Goal: Task Accomplishment & Management: Manage account settings

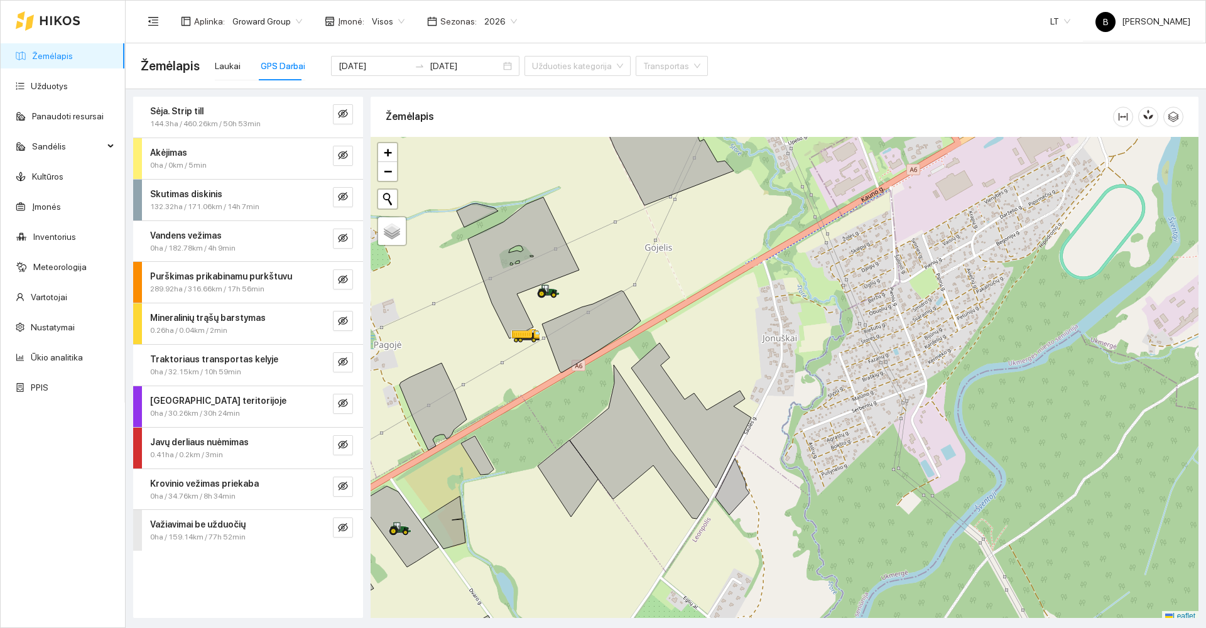
scroll to position [4, 0]
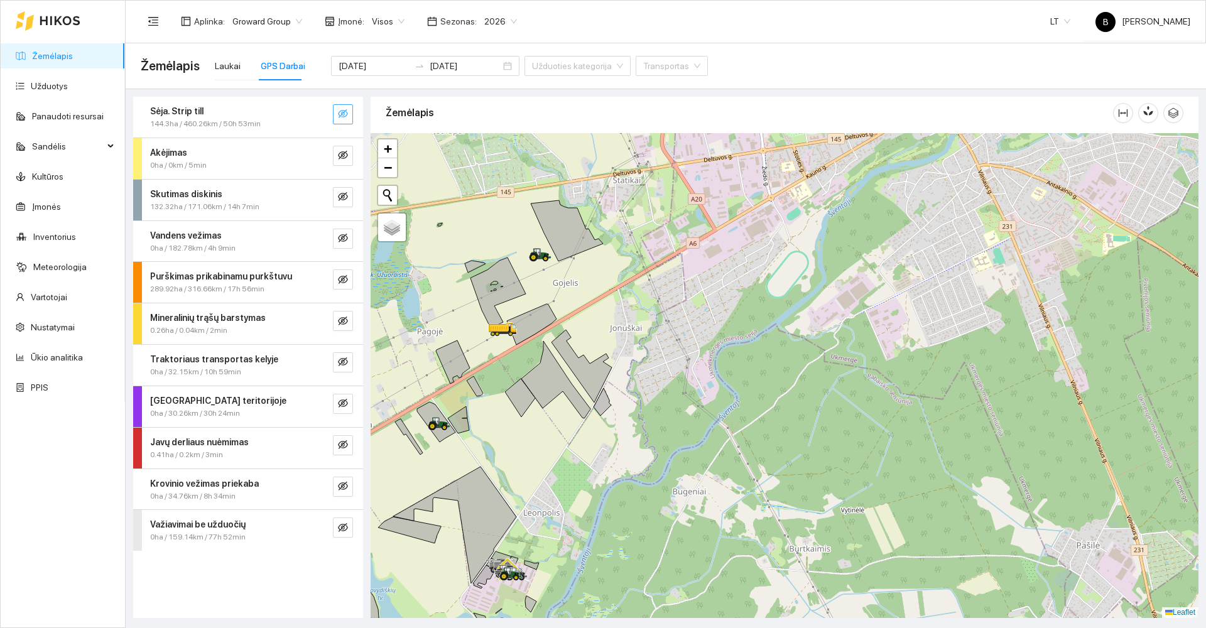
click at [340, 117] on icon "eye-invisible" at bounding box center [343, 114] width 10 height 10
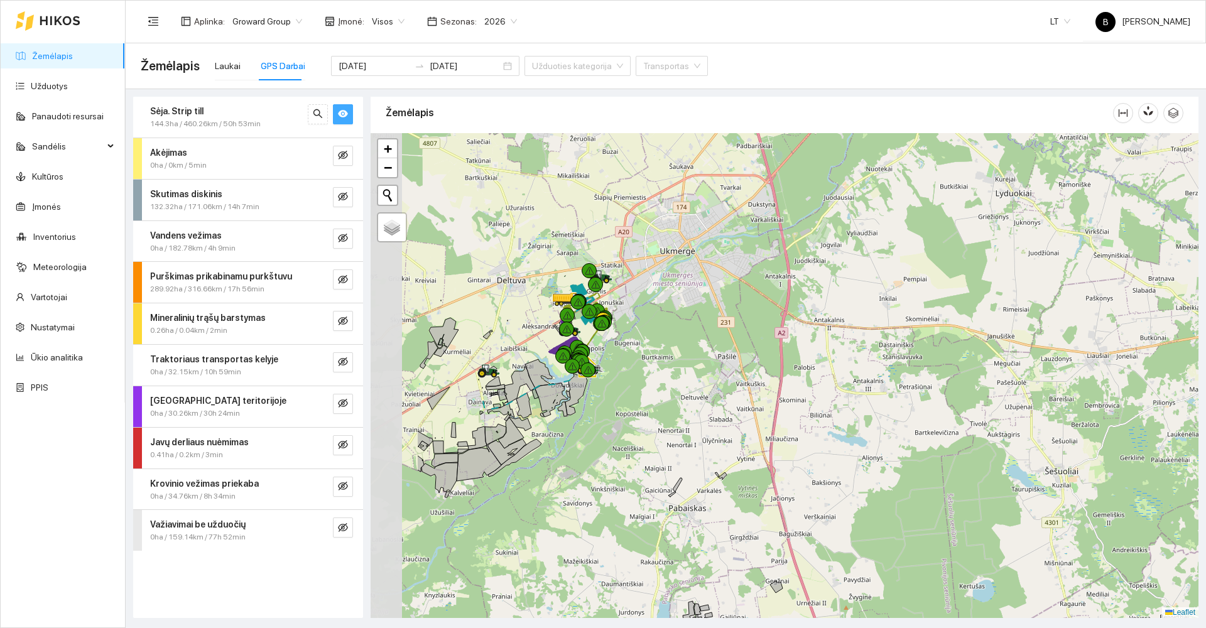
drag, startPoint x: 427, startPoint y: 301, endPoint x: 558, endPoint y: 271, distance: 134.1
click at [558, 271] on div at bounding box center [785, 375] width 828 height 485
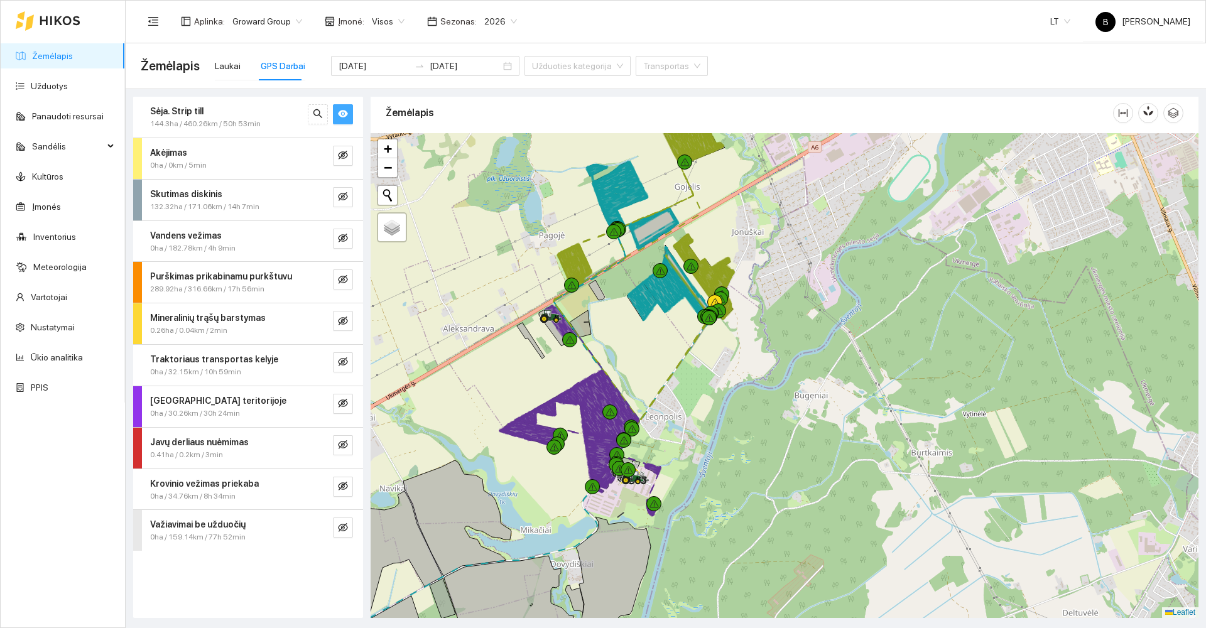
drag, startPoint x: 731, startPoint y: 186, endPoint x: 719, endPoint y: 323, distance: 137.4
click at [720, 323] on div at bounding box center [785, 375] width 828 height 485
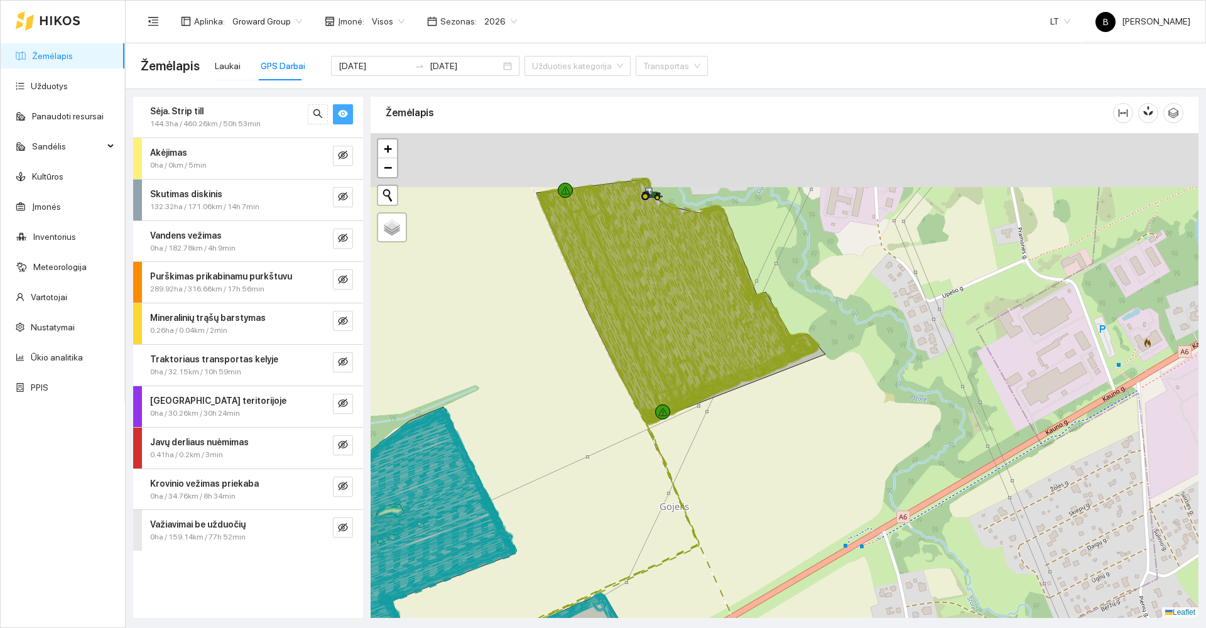
drag, startPoint x: 700, startPoint y: 315, endPoint x: 756, endPoint y: 413, distance: 112.8
click at [758, 413] on div at bounding box center [785, 375] width 828 height 485
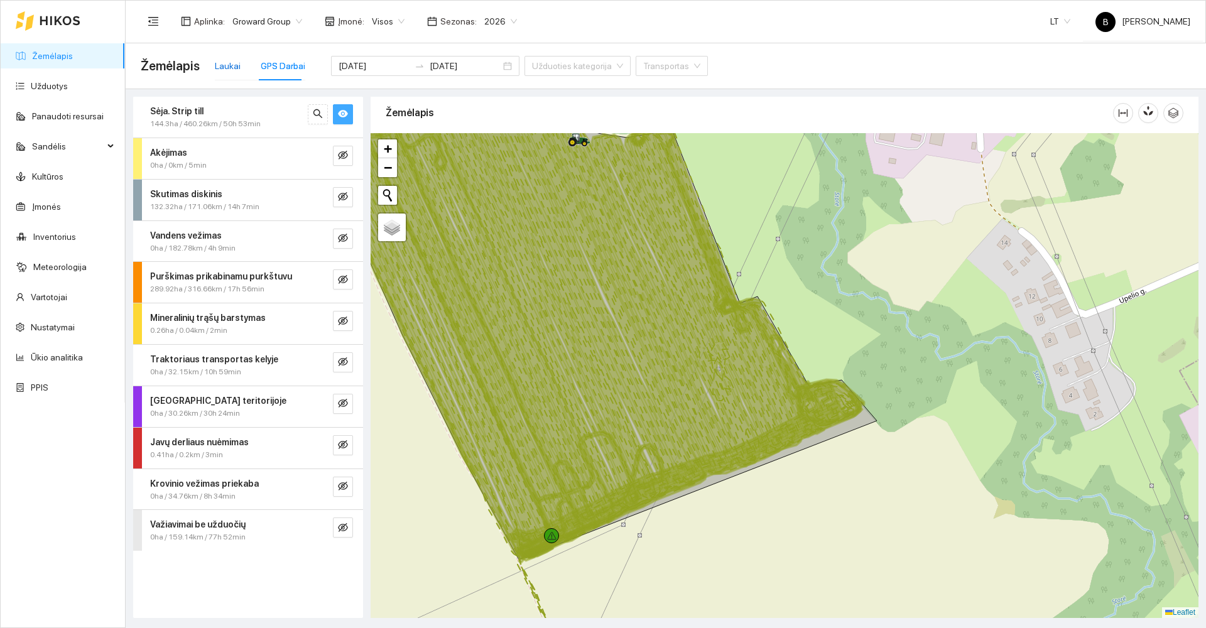
click at [219, 65] on div "Laukai" at bounding box center [228, 66] width 26 height 14
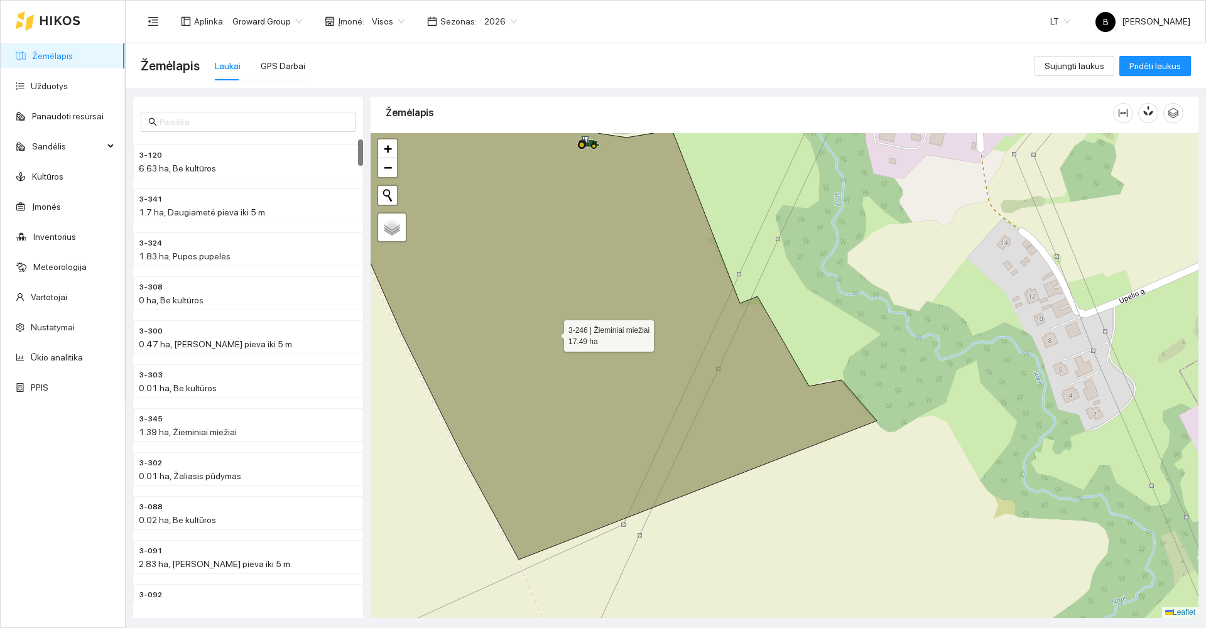
click at [553, 333] on icon at bounding box center [588, 321] width 577 height 477
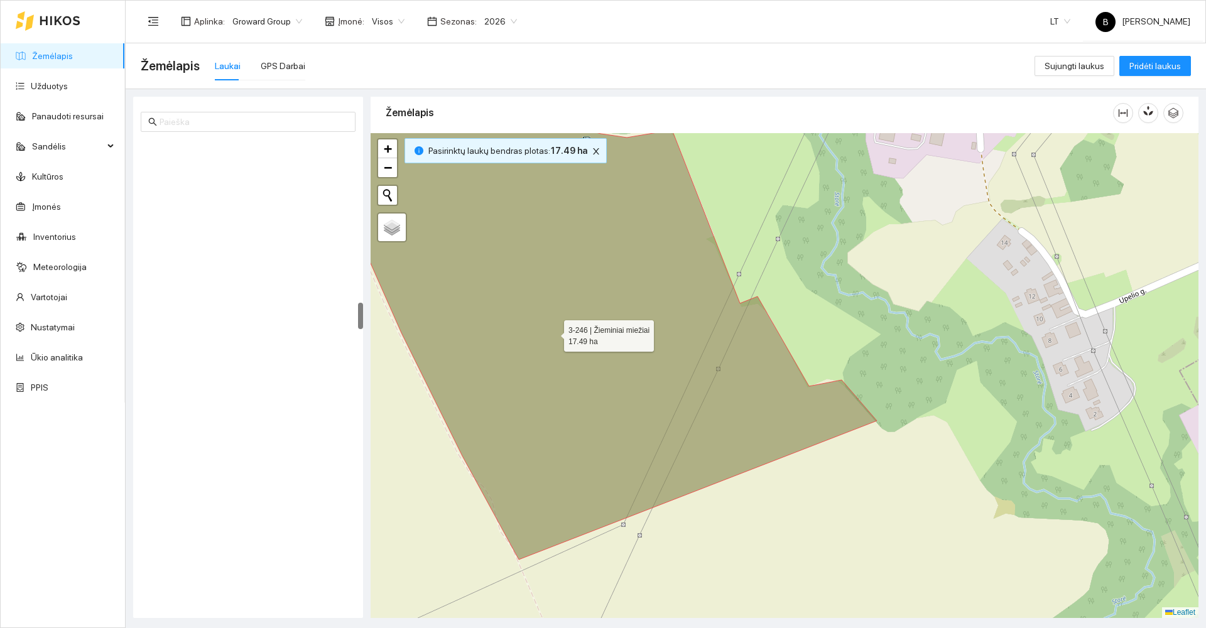
scroll to position [2807, 0]
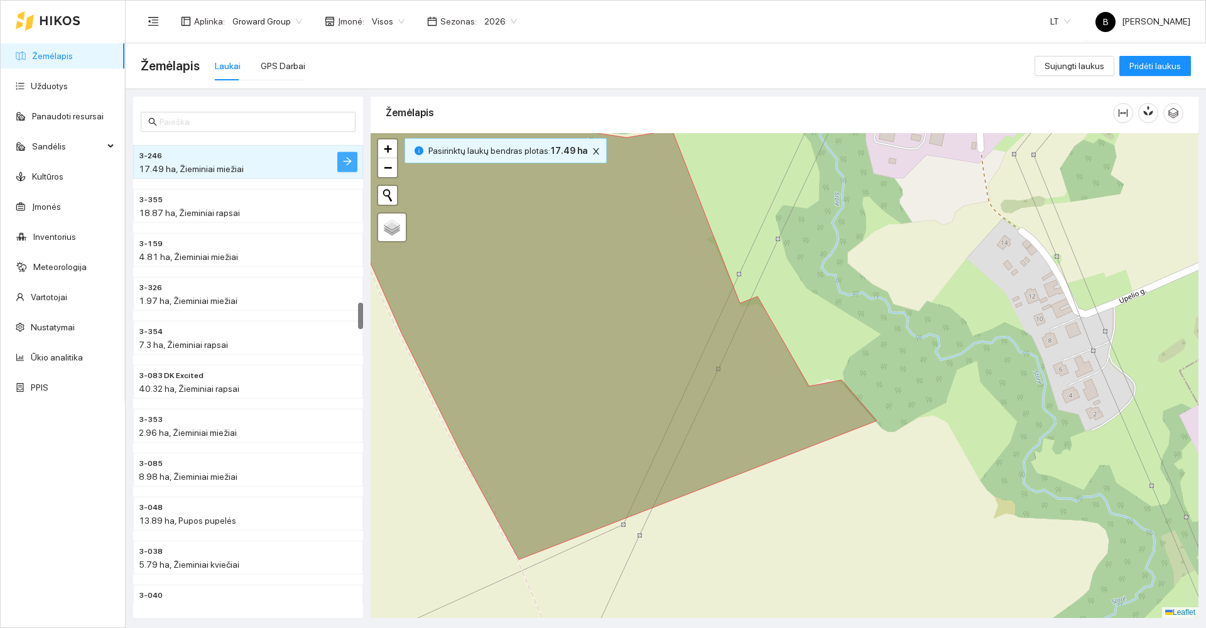
click at [350, 165] on icon "arrow-right" at bounding box center [347, 161] width 10 height 10
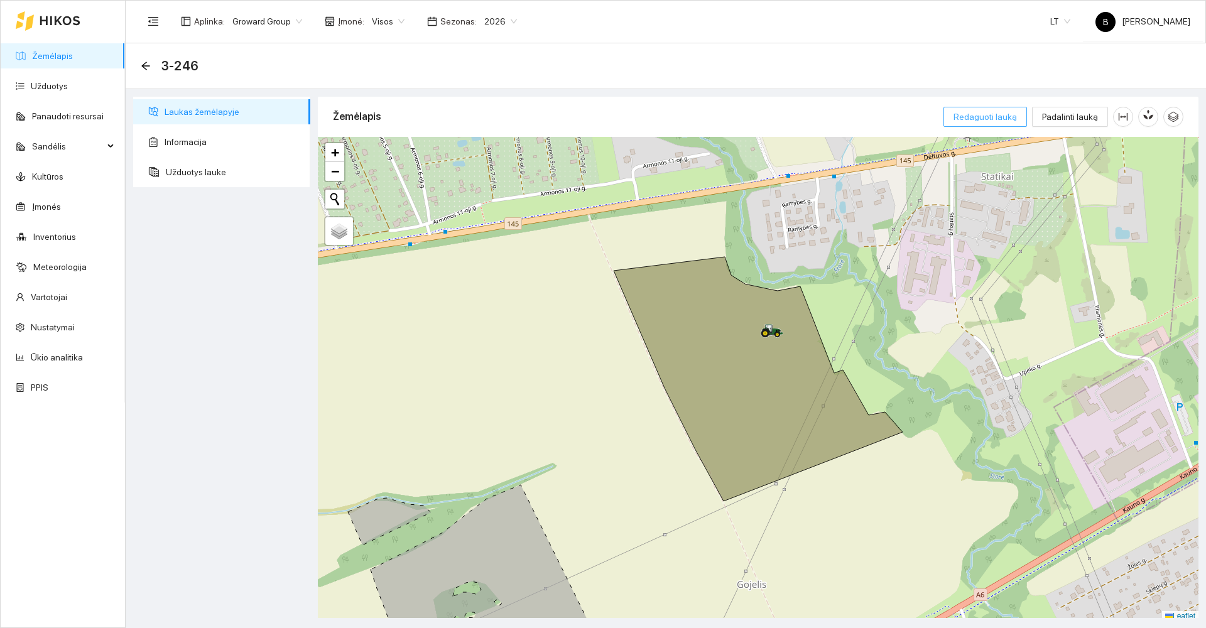
click at [988, 117] on span "Redaguoti lauką" at bounding box center [985, 117] width 63 height 14
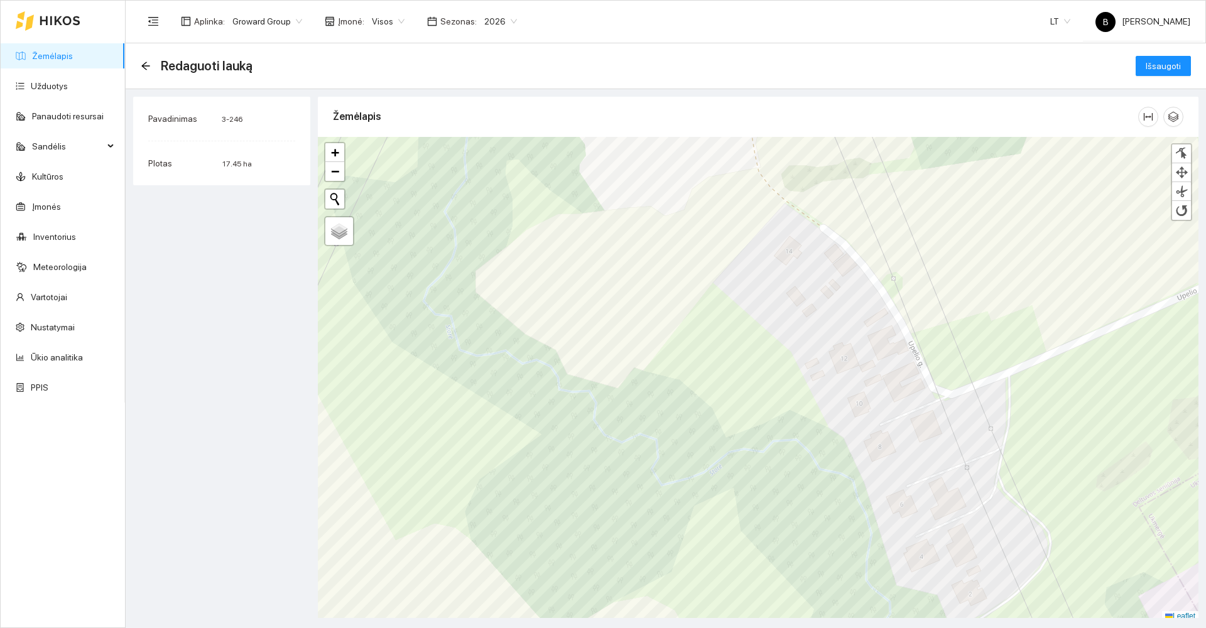
scroll to position [4, 0]
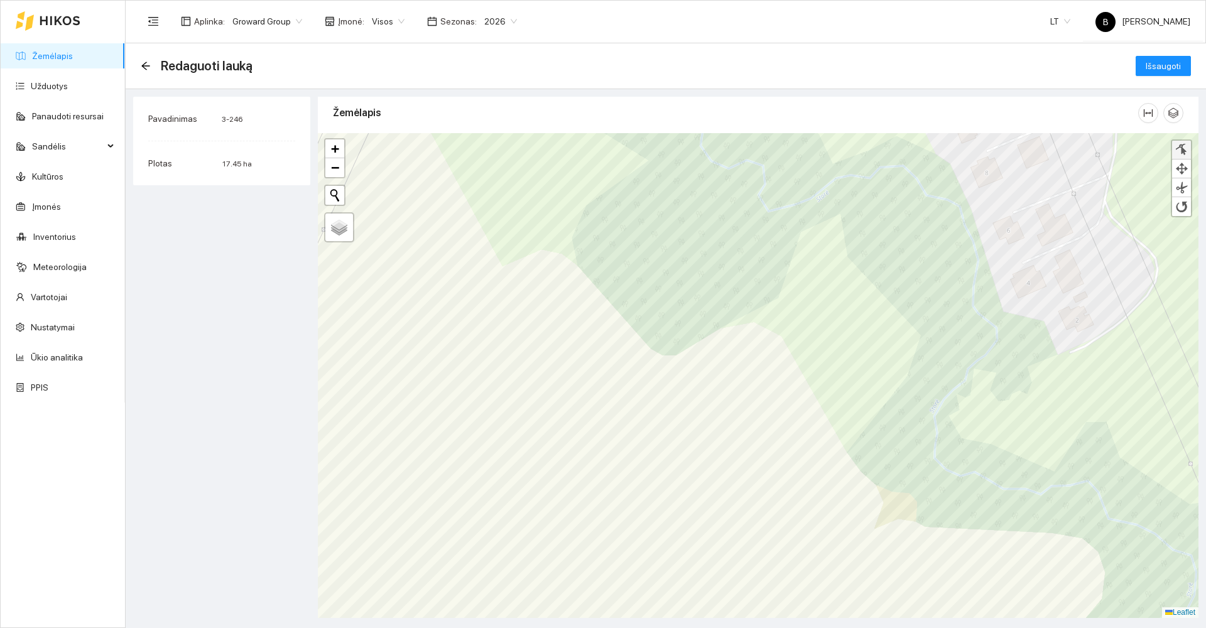
click at [1179, 154] on div at bounding box center [1181, 150] width 13 height 12
click at [344, 232] on span "Palydovas" at bounding box center [356, 236] width 38 height 9
click at [337, 232] on input "Palydovas" at bounding box center [333, 236] width 8 height 8
radio input "true"
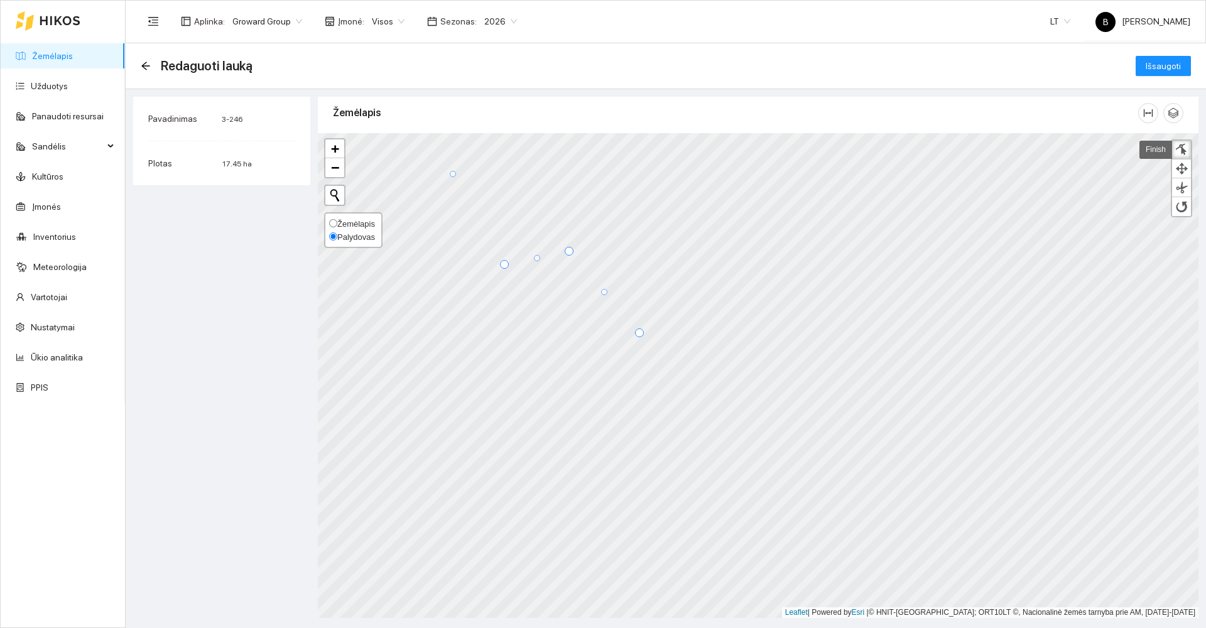
click at [357, 234] on span "Palydovas" at bounding box center [356, 236] width 38 height 9
click at [337, 234] on input "Palydovas" at bounding box center [333, 236] width 8 height 8
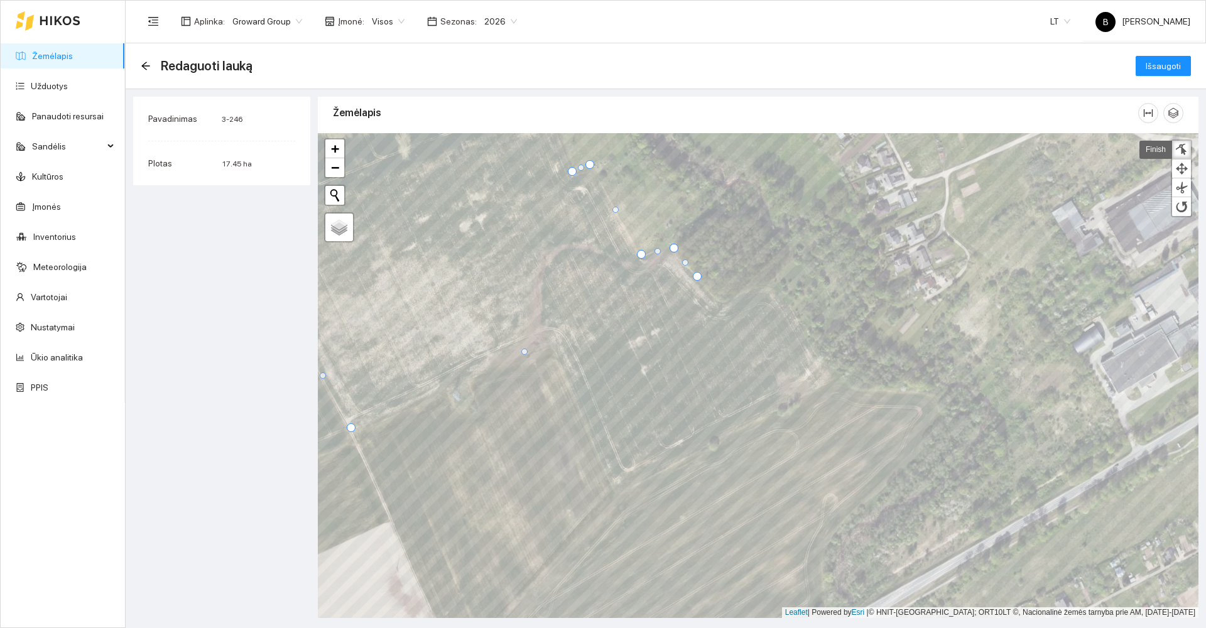
drag, startPoint x: 709, startPoint y: 290, endPoint x: 697, endPoint y: 278, distance: 17.3
click at [697, 278] on div at bounding box center [697, 276] width 9 height 9
click at [696, 277] on div at bounding box center [696, 275] width 9 height 9
click at [695, 274] on div at bounding box center [695, 273] width 9 height 9
click at [696, 278] on div at bounding box center [694, 276] width 9 height 9
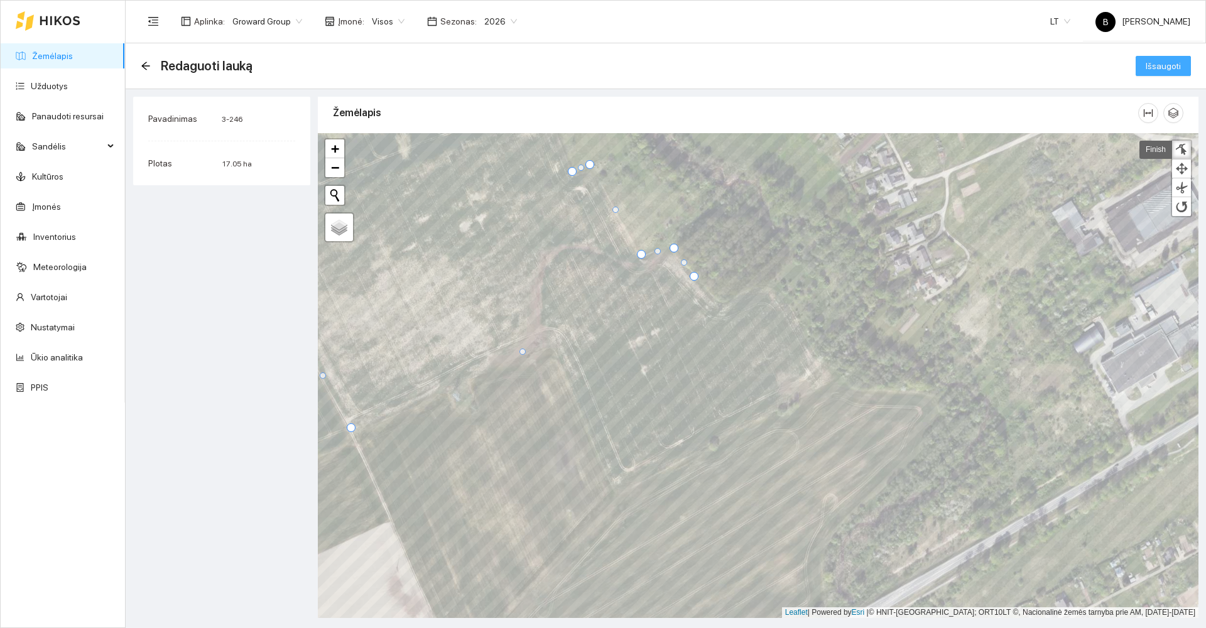
click at [1160, 70] on span "Išsaugoti" at bounding box center [1163, 66] width 35 height 14
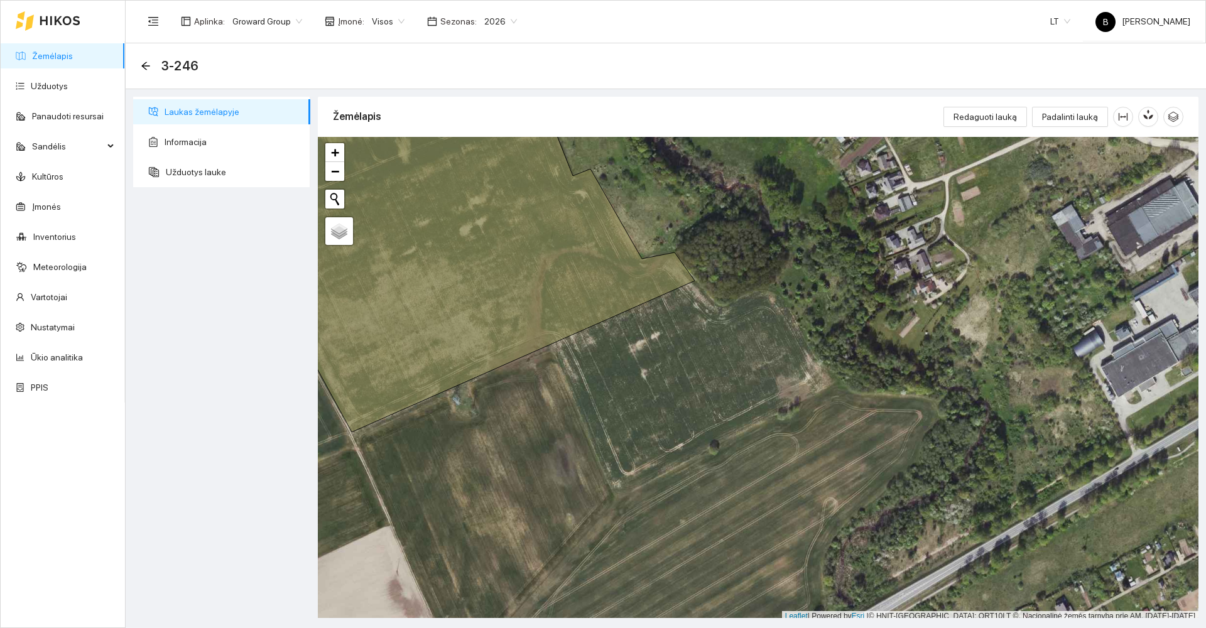
click at [58, 57] on link "Žemėlapis" at bounding box center [52, 56] width 41 height 10
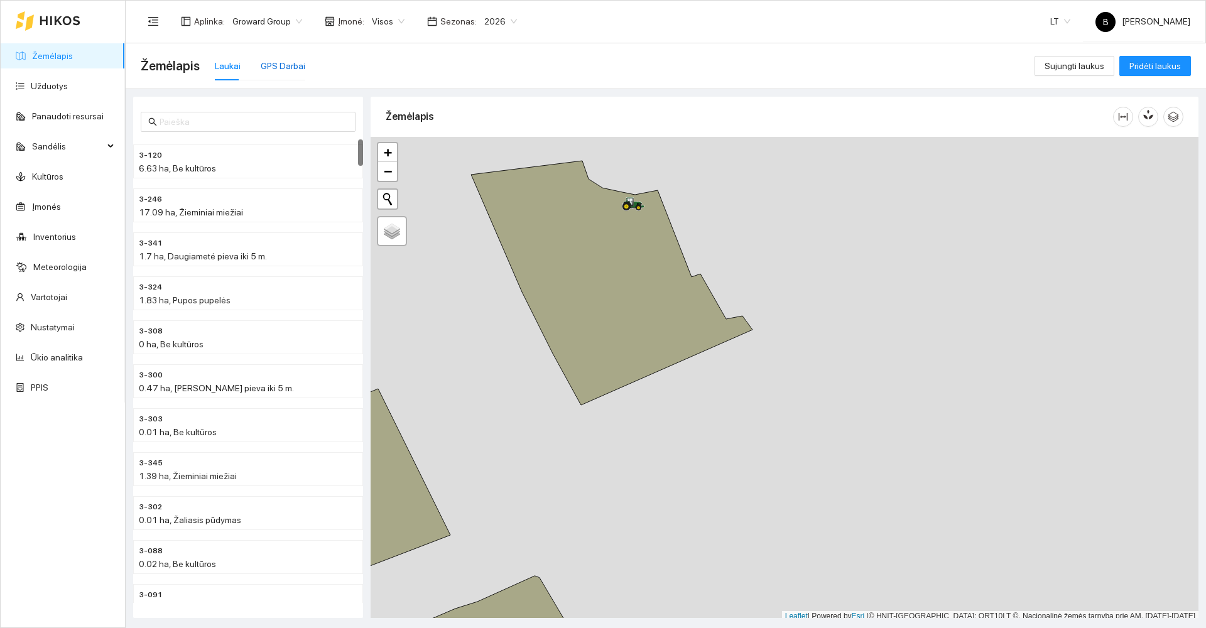
click at [293, 68] on div "GPS Darbai" at bounding box center [283, 66] width 45 height 14
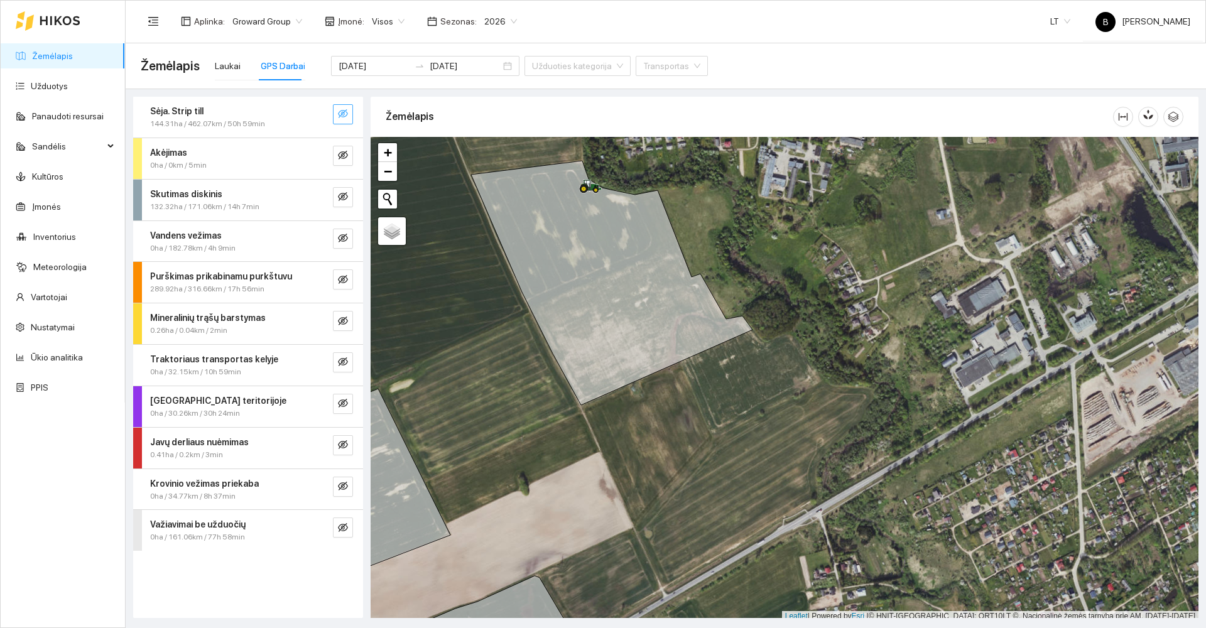
click at [346, 111] on icon "eye-invisible" at bounding box center [343, 113] width 10 height 9
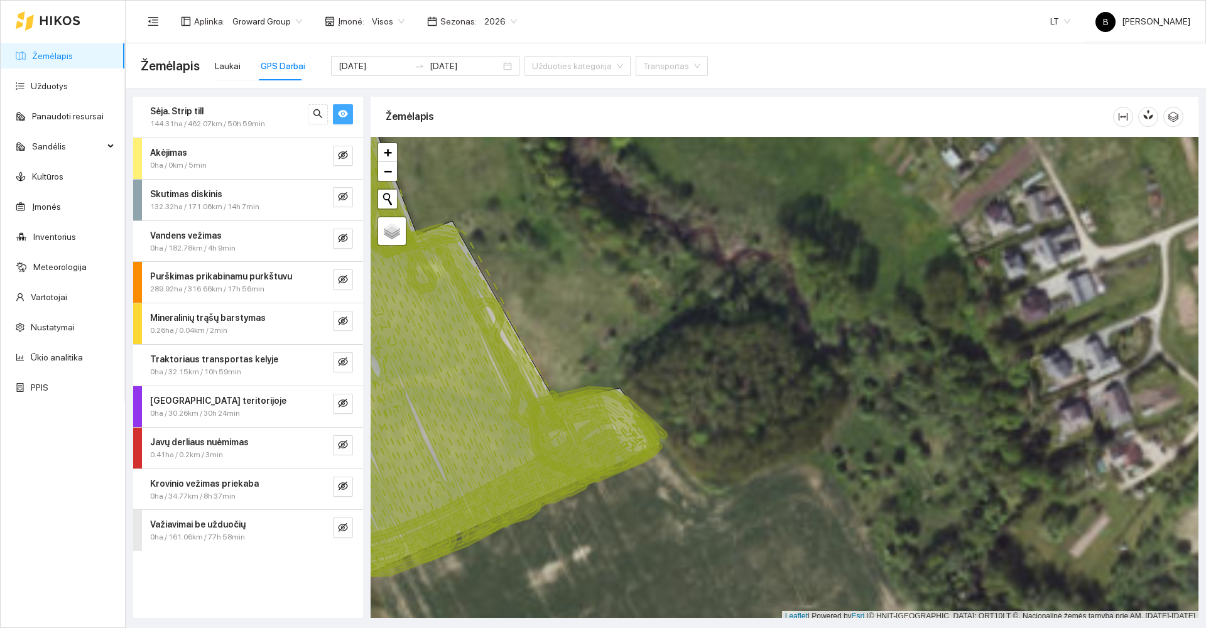
scroll to position [4, 0]
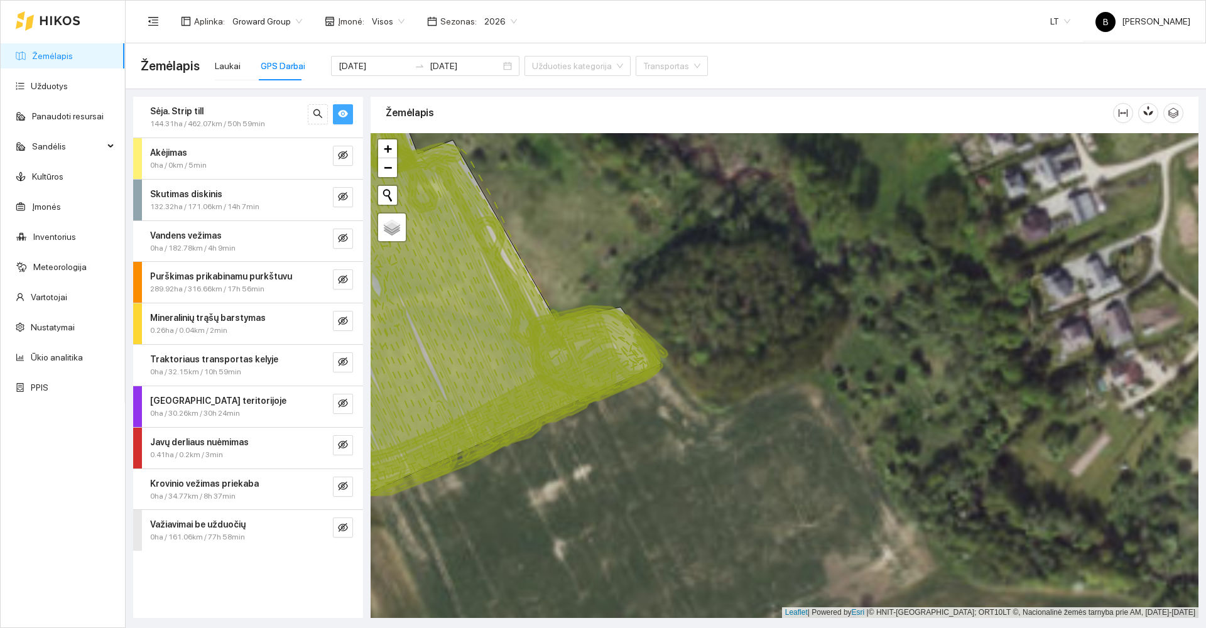
drag, startPoint x: 614, startPoint y: 318, endPoint x: 670, endPoint y: 174, distance: 154.6
click at [667, 176] on div at bounding box center [785, 375] width 828 height 485
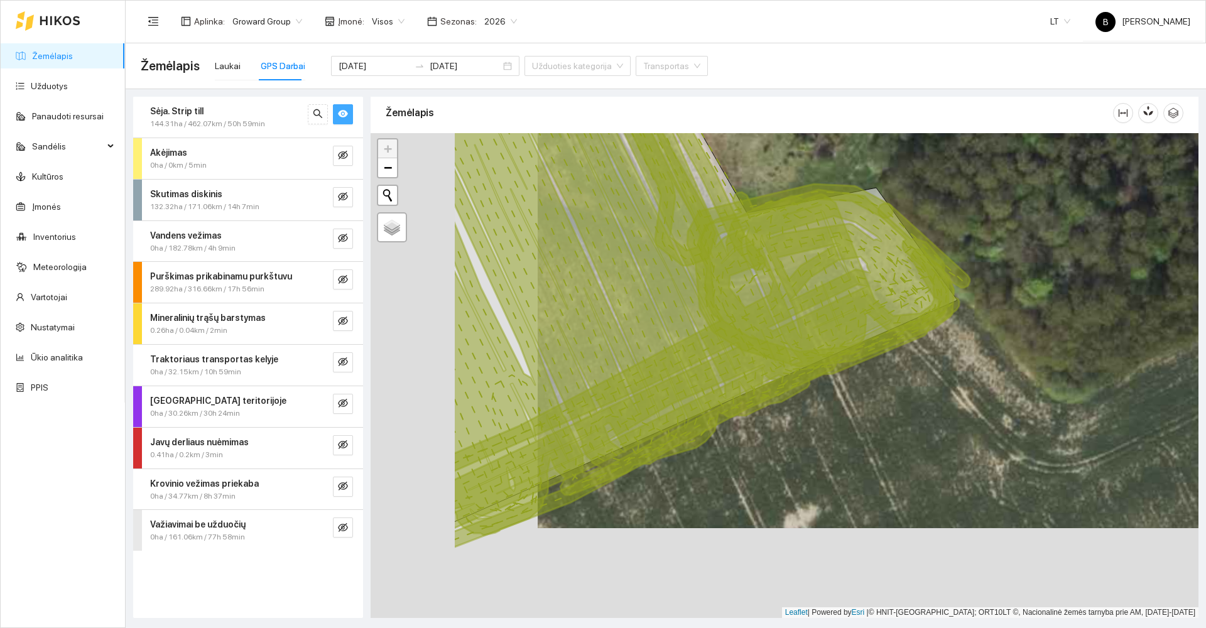
drag, startPoint x: 596, startPoint y: 209, endPoint x: 763, endPoint y: 119, distance: 189.7
click at [763, 119] on div "Žemėlapis" at bounding box center [785, 353] width 828 height 521
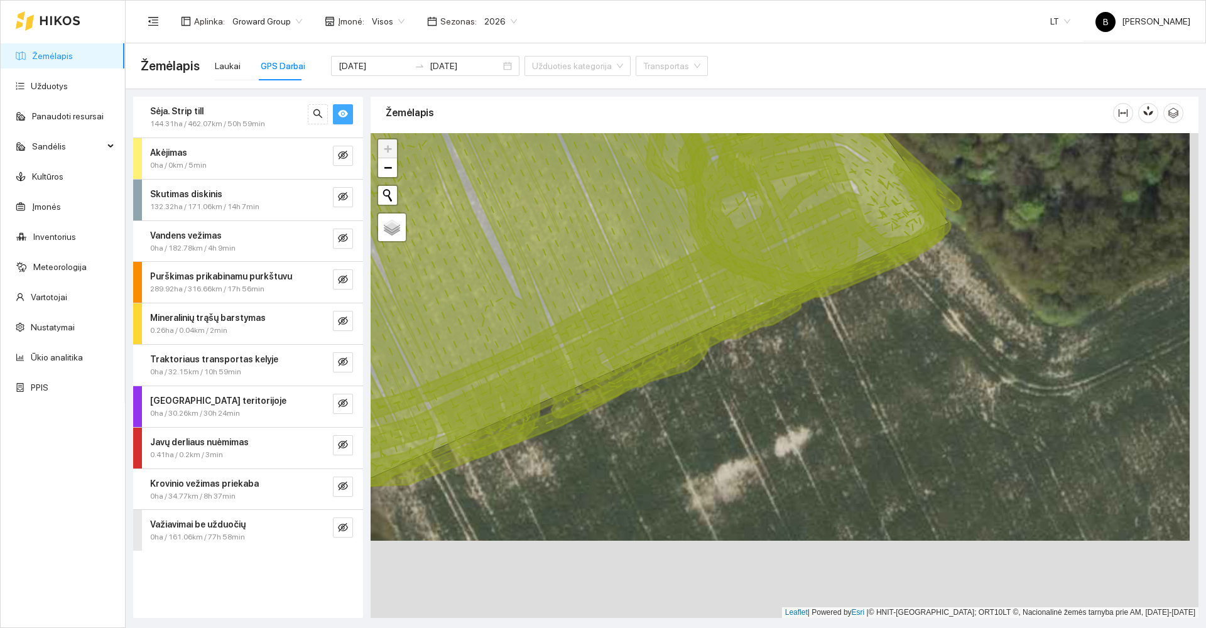
drag, startPoint x: 801, startPoint y: 438, endPoint x: 876, endPoint y: 308, distance: 150.3
click at [867, 318] on div at bounding box center [785, 375] width 828 height 485
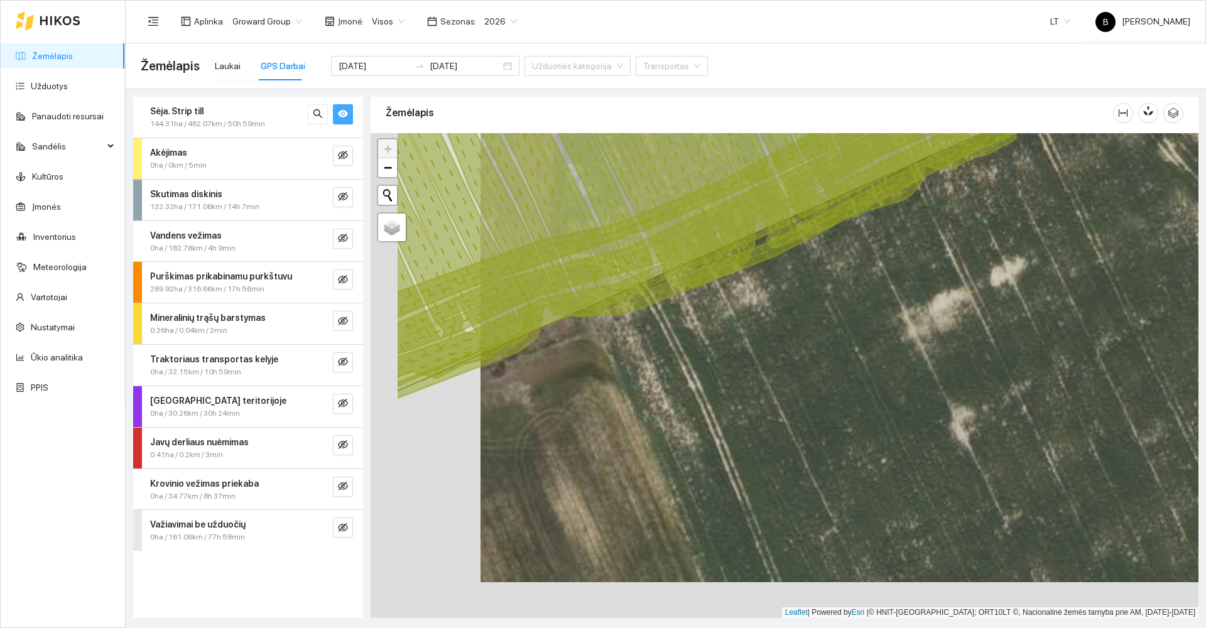
drag, startPoint x: 661, startPoint y: 344, endPoint x: 831, endPoint y: 266, distance: 187.2
click at [831, 266] on div at bounding box center [785, 375] width 828 height 485
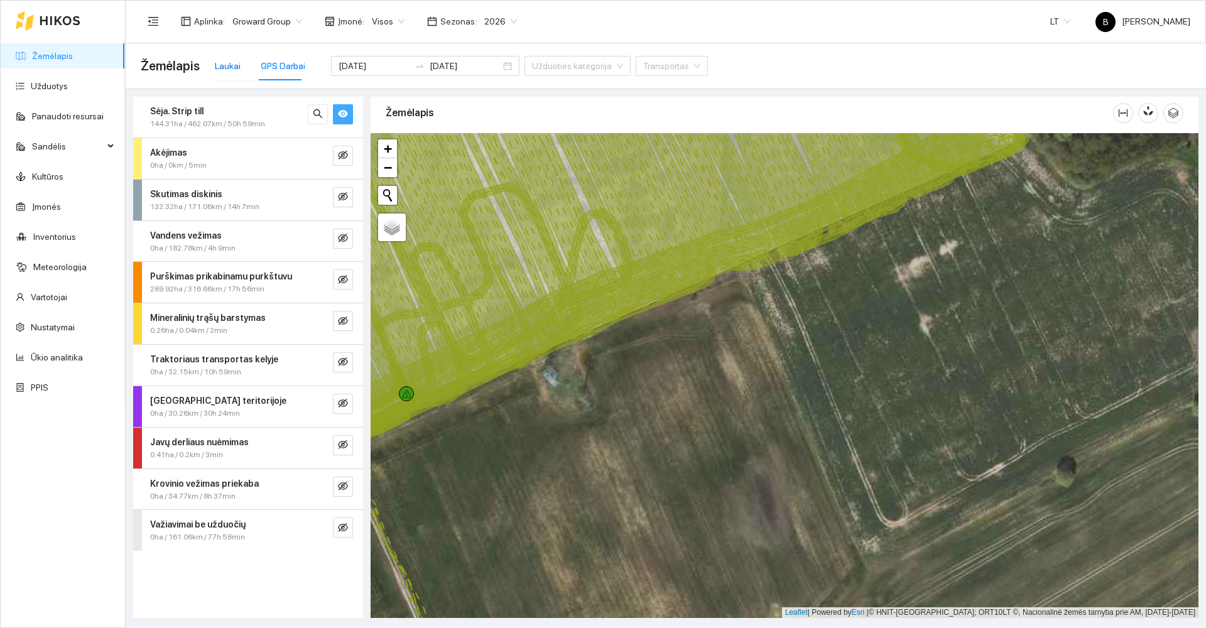
click at [226, 69] on div "Laukai" at bounding box center [228, 66] width 26 height 14
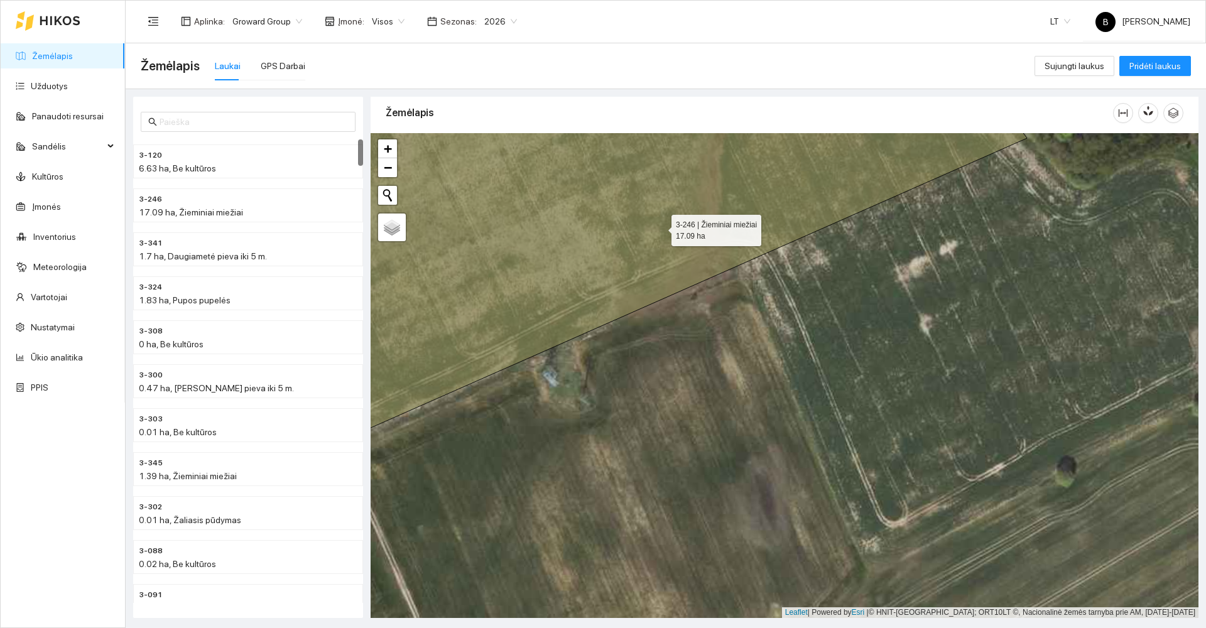
click at [660, 227] on icon at bounding box center [656, 262] width 741 height 358
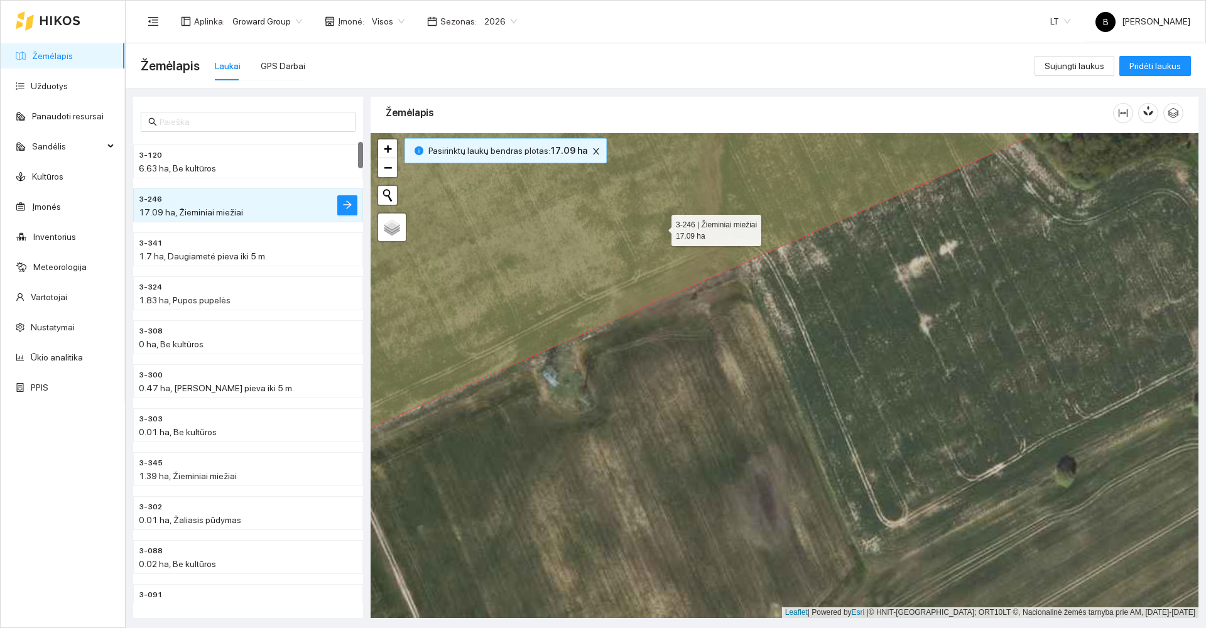
scroll to position [44, 0]
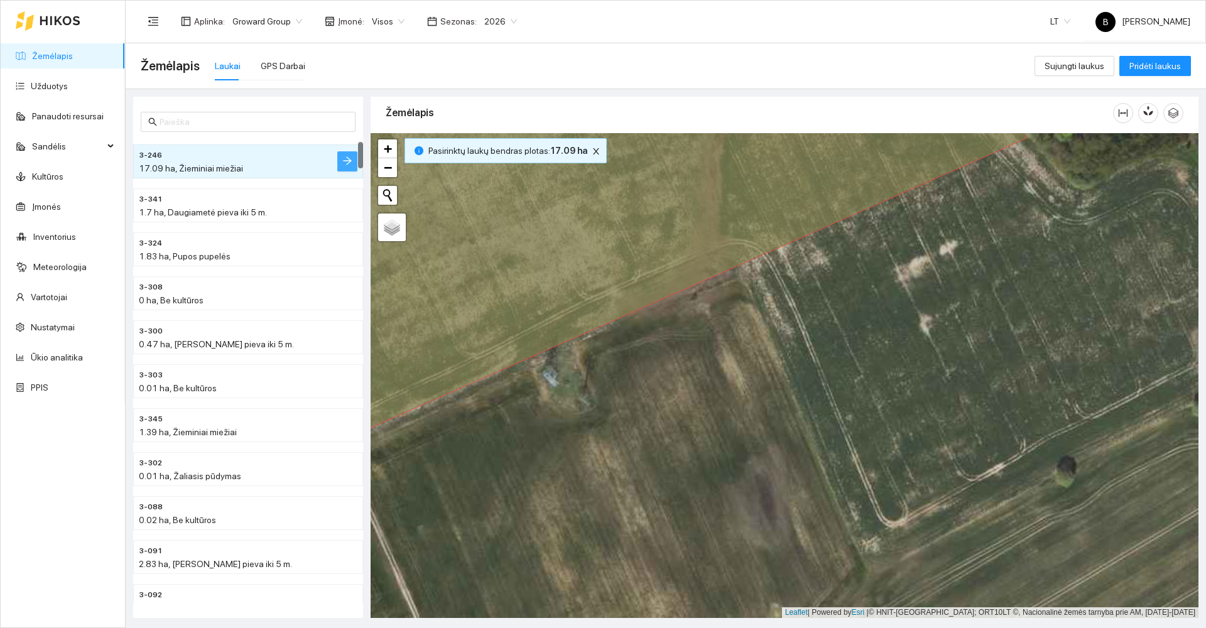
click at [349, 160] on icon "arrow-right" at bounding box center [347, 161] width 8 height 8
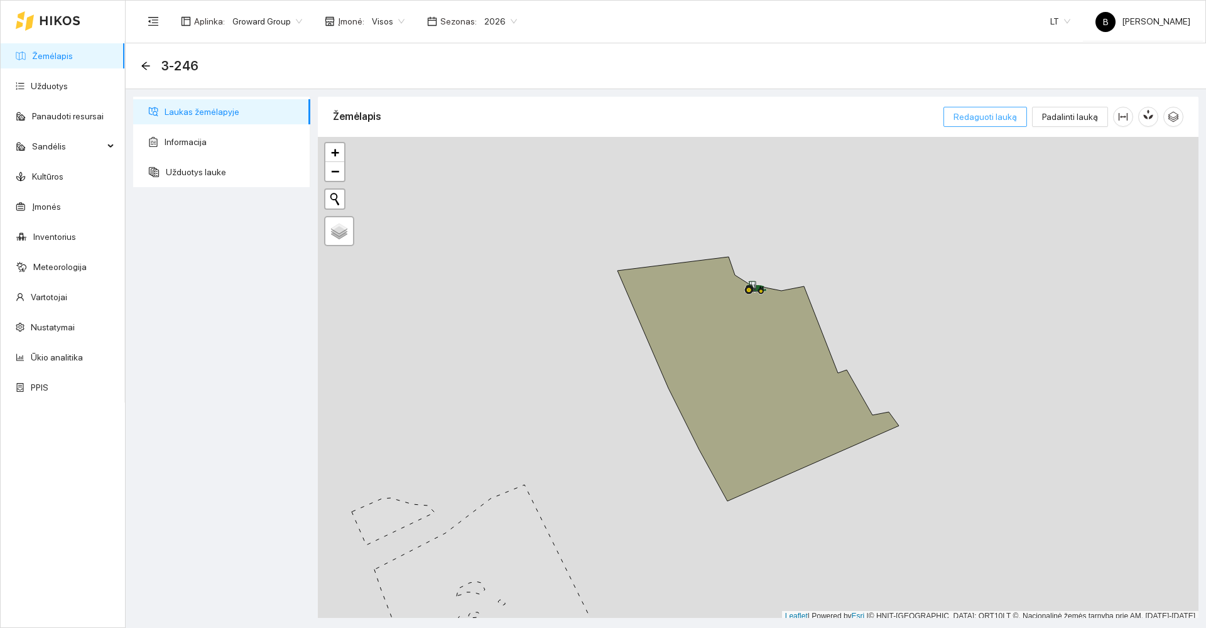
click at [992, 116] on span "Redaguoti lauką" at bounding box center [985, 117] width 63 height 14
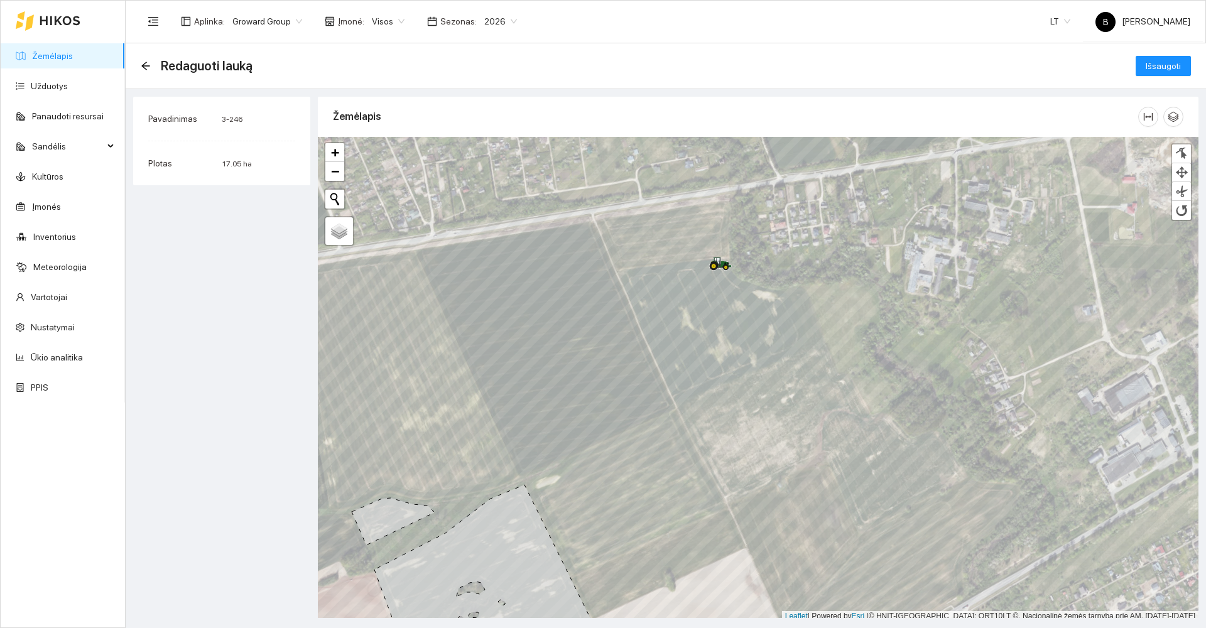
scroll to position [4, 0]
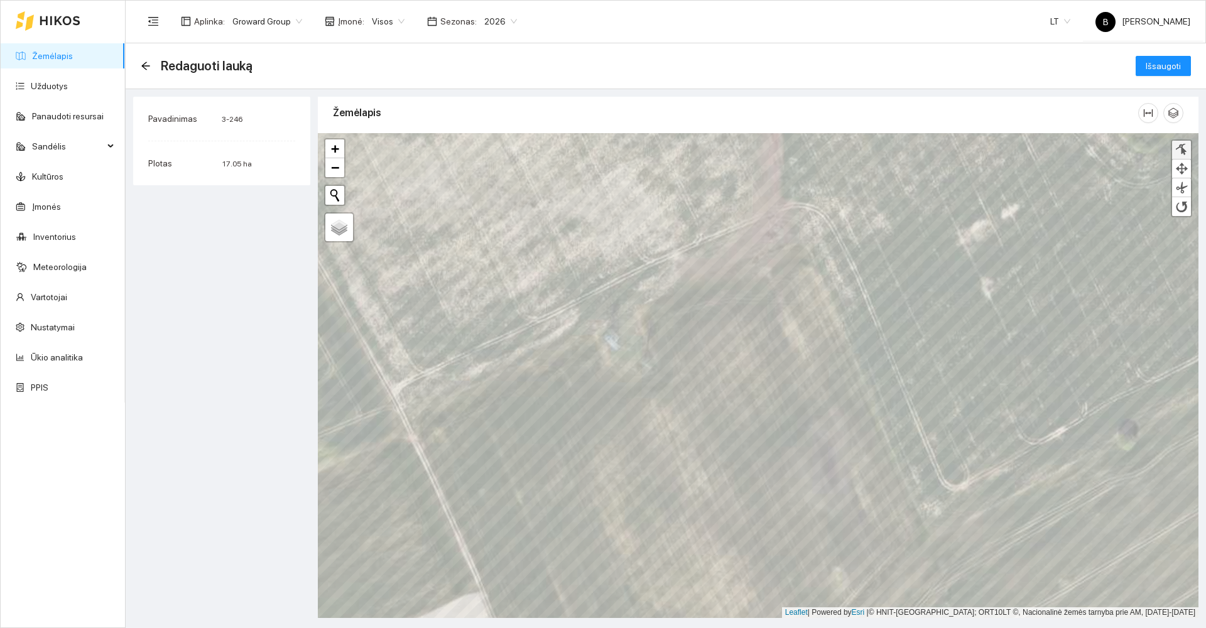
click at [1179, 146] on div at bounding box center [1181, 150] width 13 height 12
drag, startPoint x: 401, startPoint y: 405, endPoint x: 407, endPoint y: 411, distance: 8.0
click at [407, 411] on div at bounding box center [407, 409] width 9 height 9
drag, startPoint x: 747, startPoint y: 256, endPoint x: 798, endPoint y: 241, distance: 53.8
click at [798, 241] on div at bounding box center [799, 240] width 6 height 6
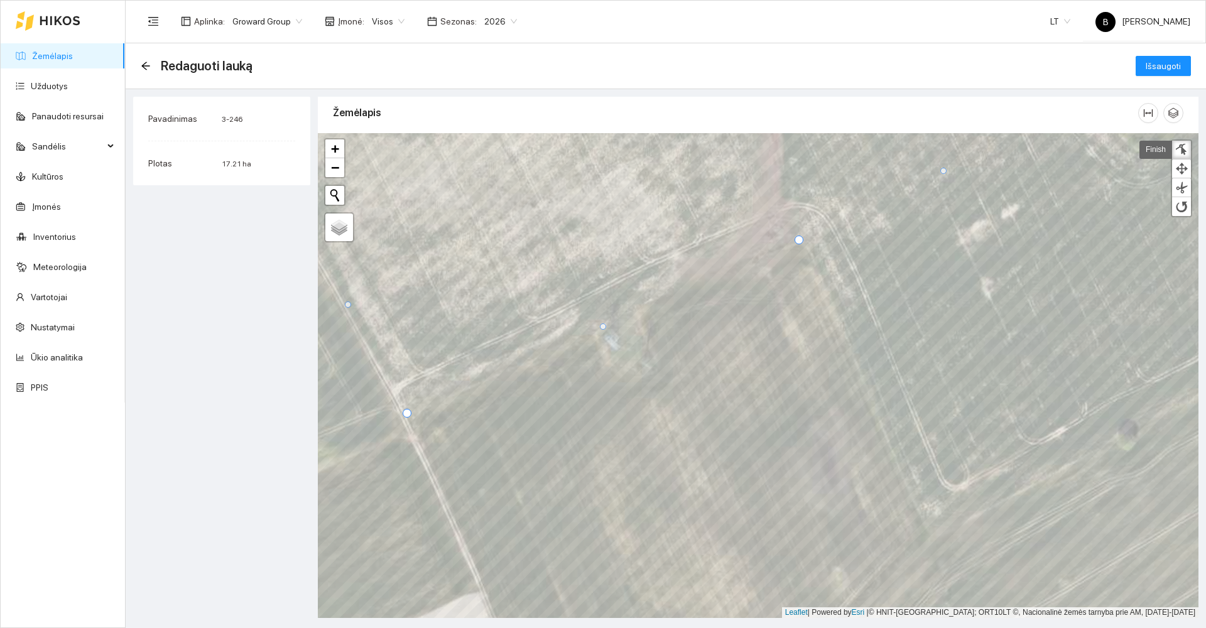
click at [406, 413] on div at bounding box center [407, 413] width 9 height 9
drag, startPoint x: 604, startPoint y: 326, endPoint x: 679, endPoint y: 289, distance: 84.0
click at [679, 289] on div at bounding box center [678, 289] width 6 height 6
click at [413, 415] on div at bounding box center [411, 414] width 9 height 9
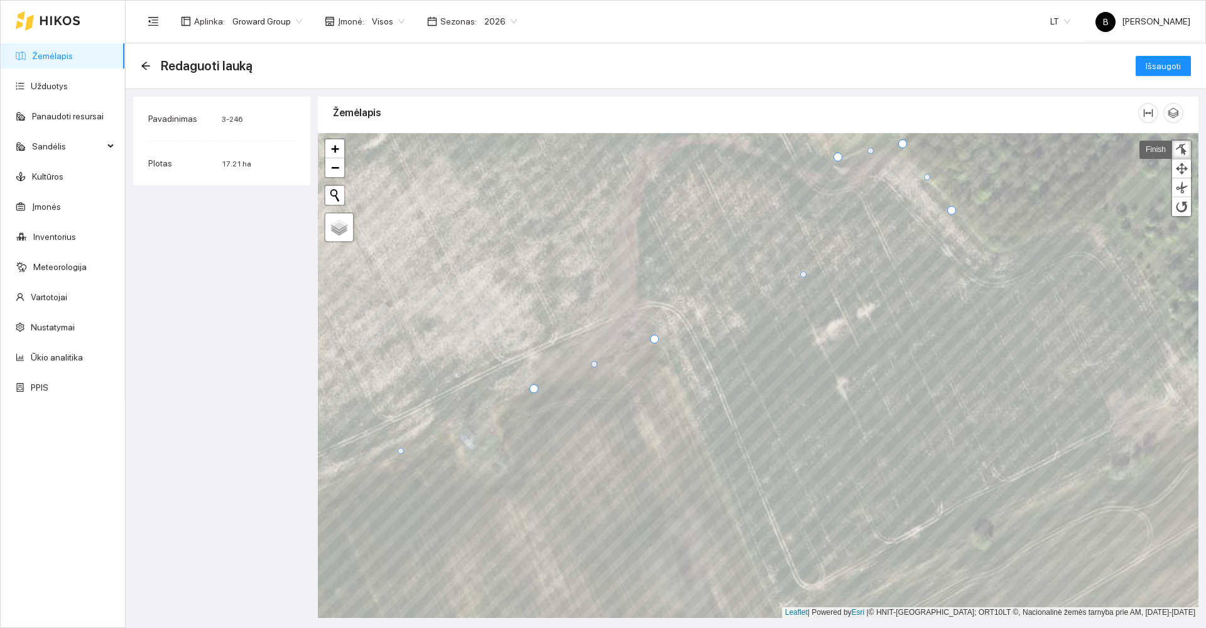
drag, startPoint x: 943, startPoint y: 200, endPoint x: 952, endPoint y: 210, distance: 12.9
click at [952, 210] on div at bounding box center [951, 210] width 9 height 9
click at [1160, 66] on span "Išsaugoti" at bounding box center [1163, 66] width 35 height 14
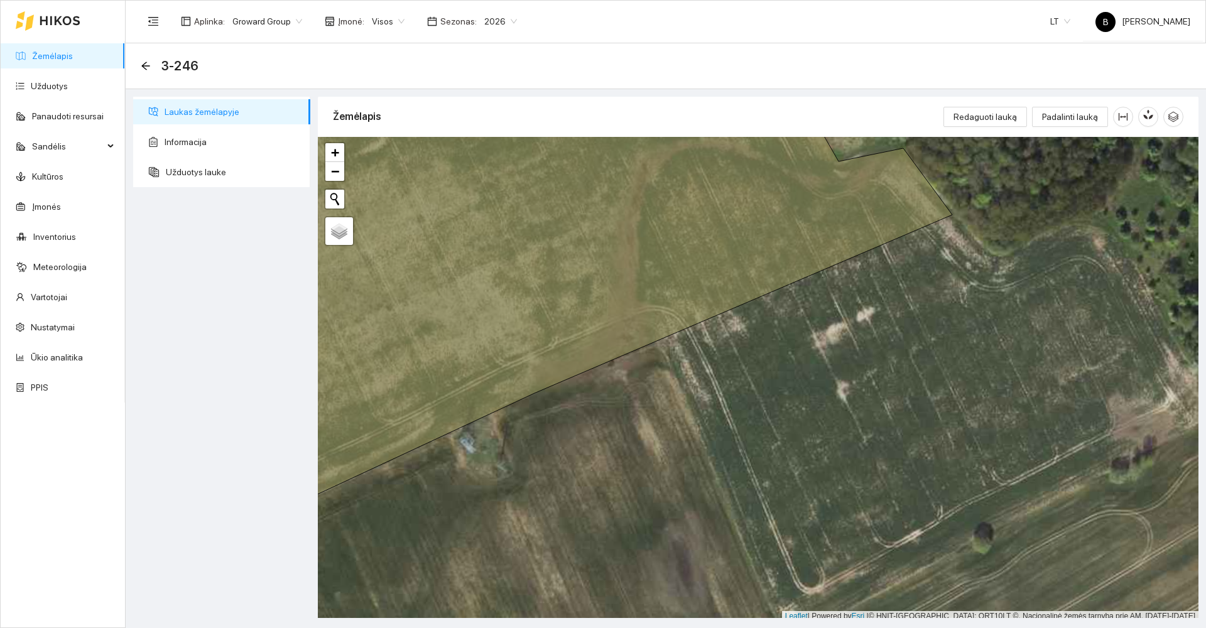
click at [69, 57] on link "Žemėlapis" at bounding box center [52, 56] width 41 height 10
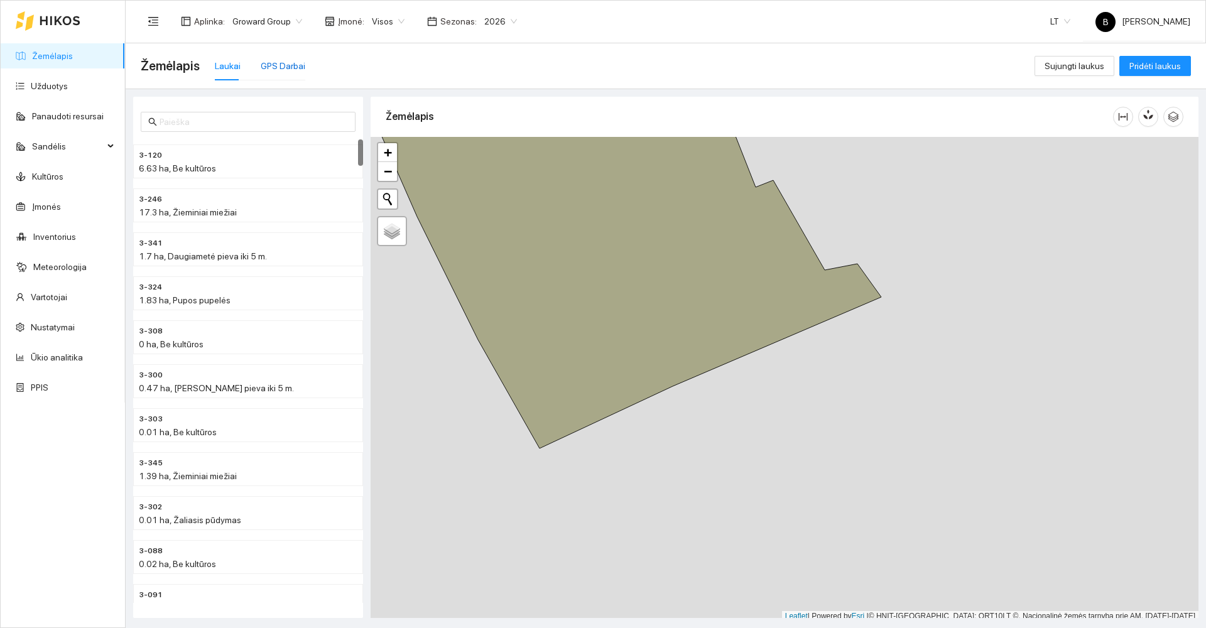
click at [276, 66] on div "GPS Darbai" at bounding box center [283, 66] width 45 height 14
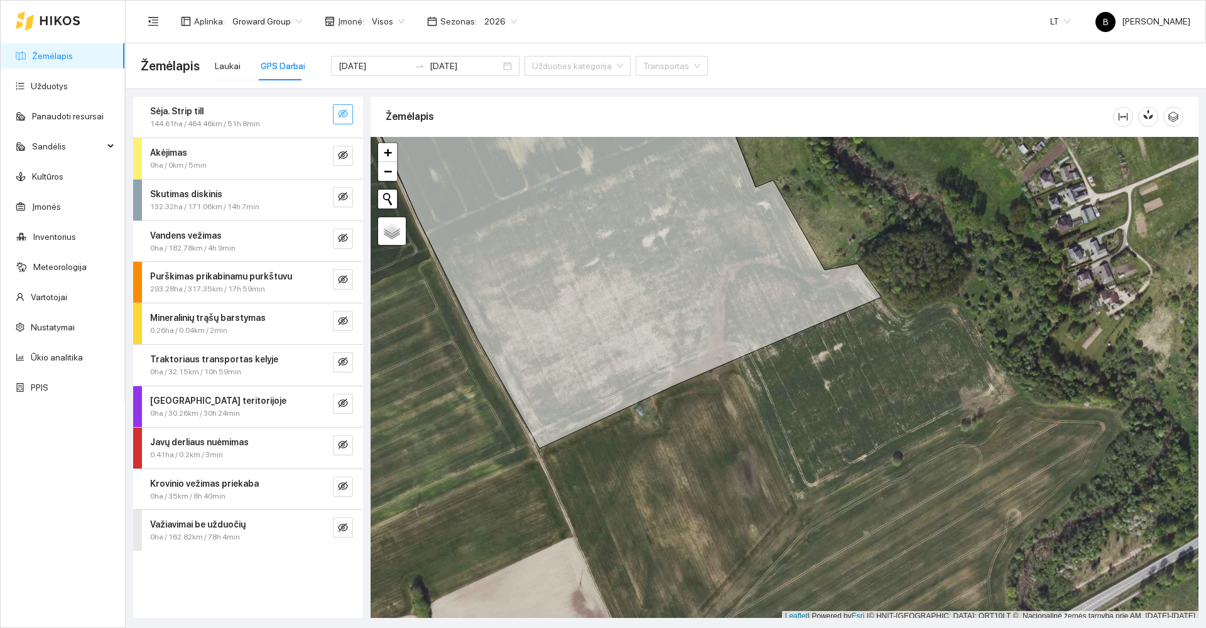
click at [343, 115] on icon "eye-invisible" at bounding box center [343, 114] width 10 height 10
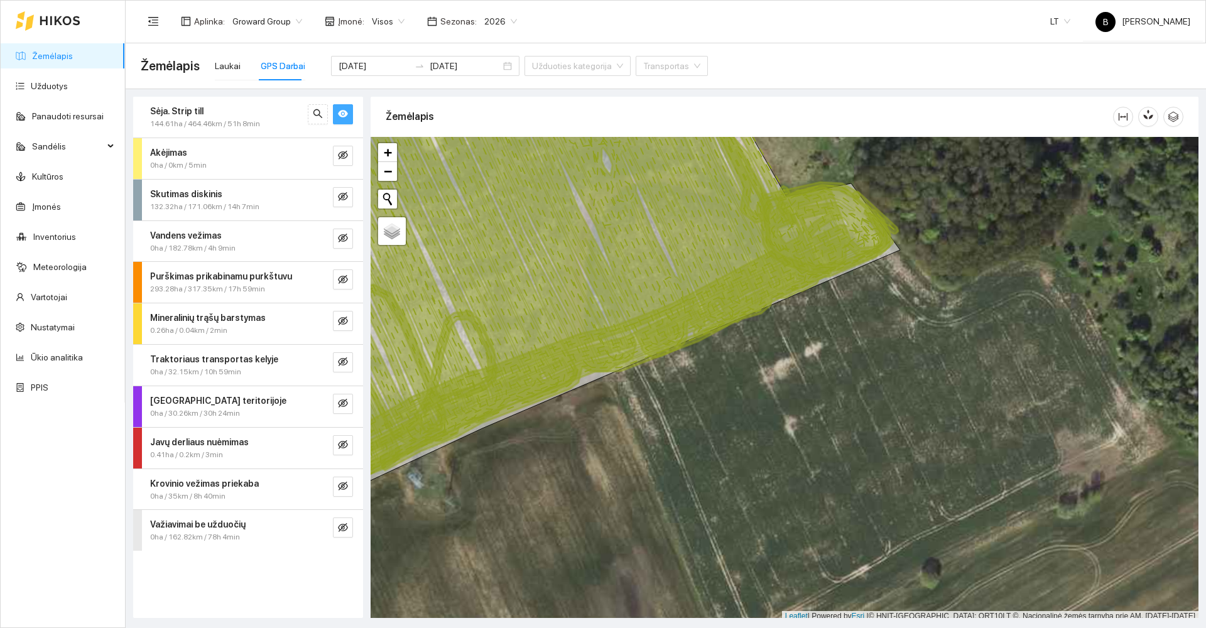
scroll to position [4, 0]
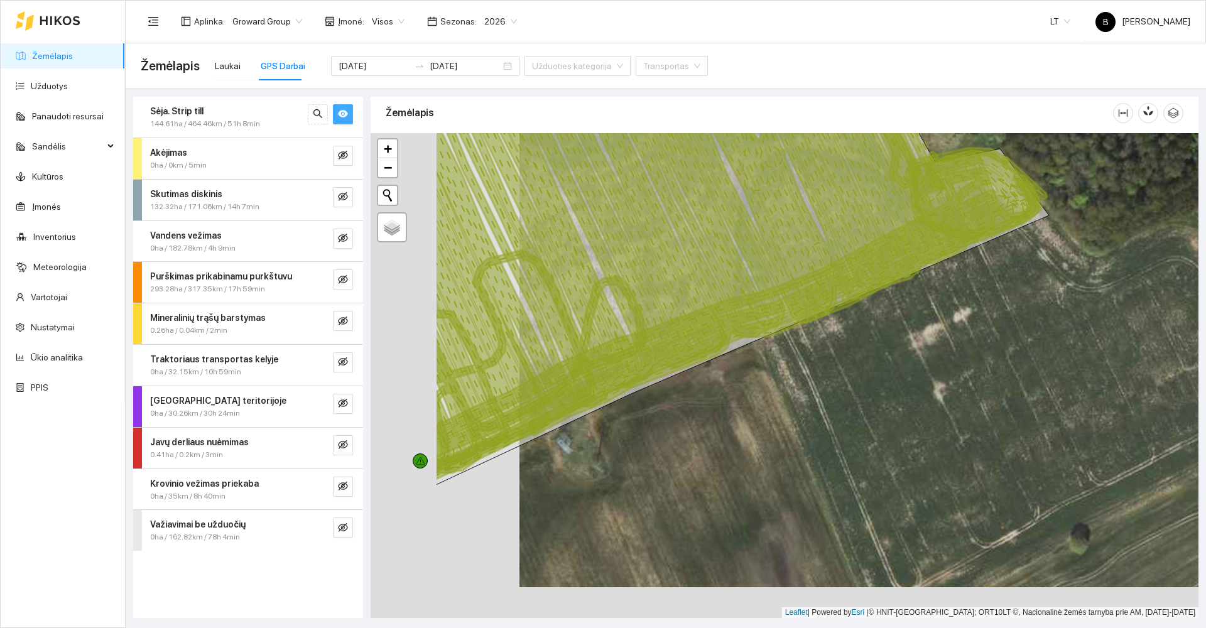
drag, startPoint x: 479, startPoint y: 489, endPoint x: 824, endPoint y: 416, distance: 352.3
click at [824, 417] on div at bounding box center [785, 375] width 828 height 485
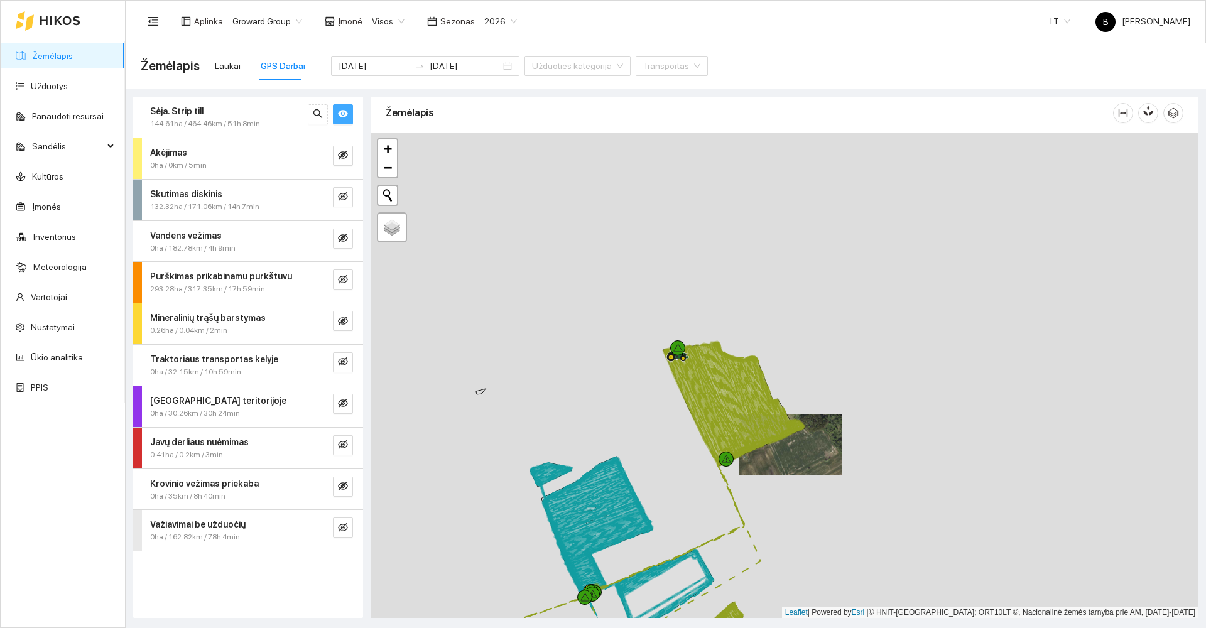
drag, startPoint x: 671, startPoint y: 495, endPoint x: 641, endPoint y: 354, distance: 144.5
click at [641, 356] on div at bounding box center [785, 375] width 828 height 485
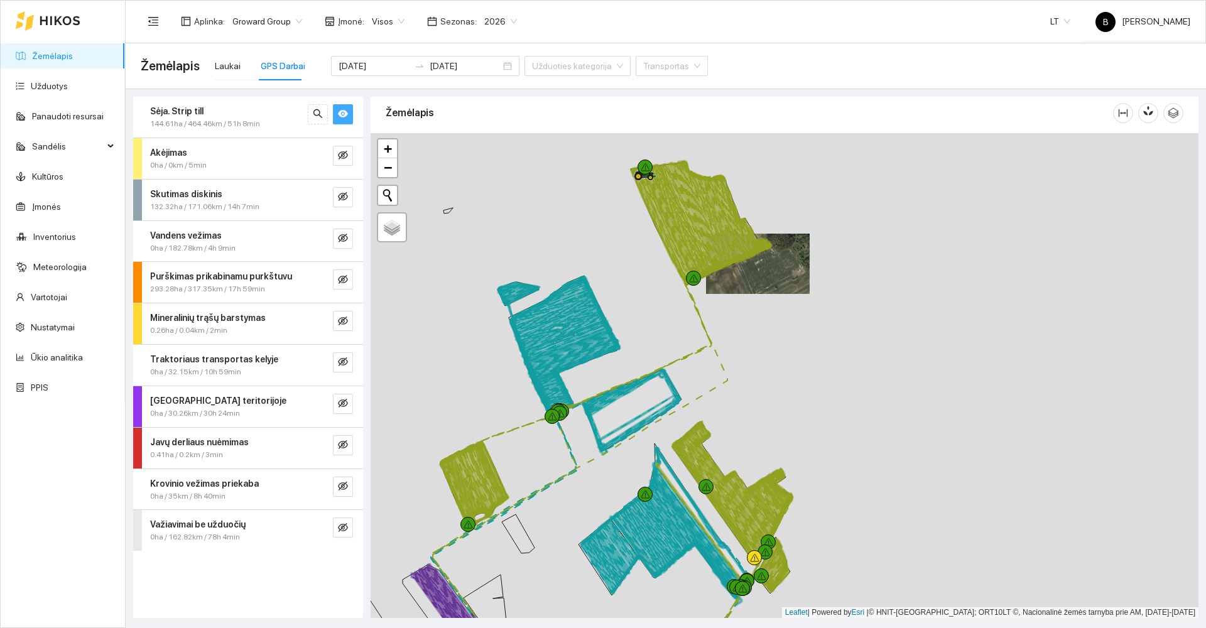
drag, startPoint x: 802, startPoint y: 435, endPoint x: 808, endPoint y: 374, distance: 61.3
click at [812, 379] on div at bounding box center [785, 375] width 828 height 485
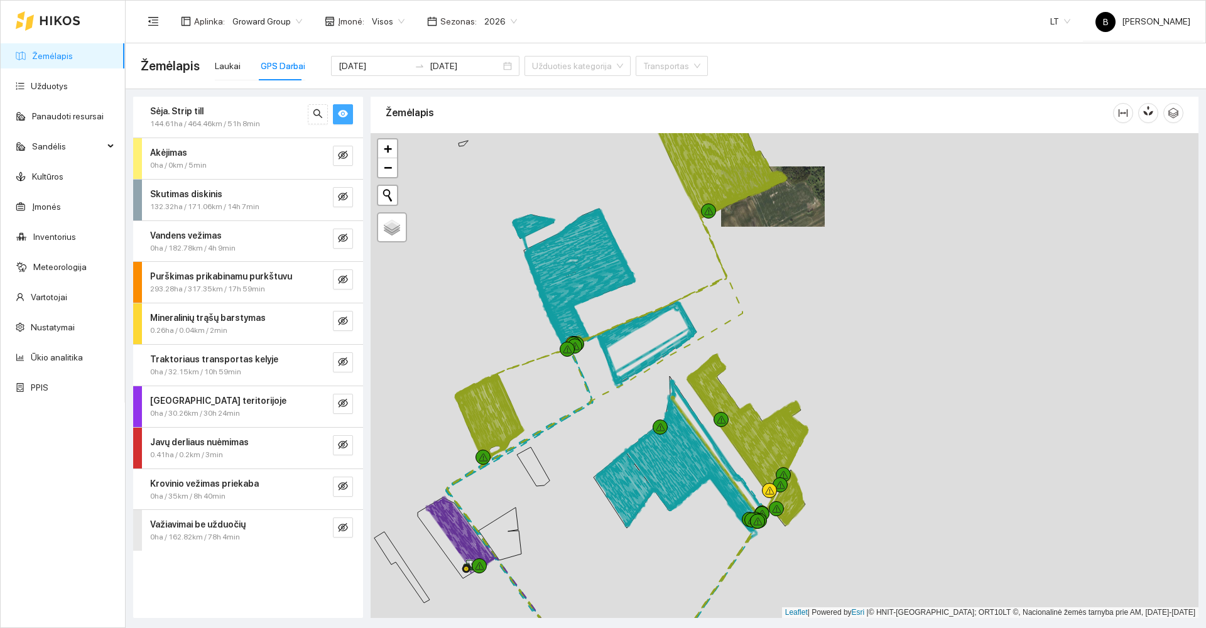
drag, startPoint x: 899, startPoint y: 434, endPoint x: 861, endPoint y: 323, distance: 116.8
click at [865, 328] on div at bounding box center [785, 375] width 828 height 485
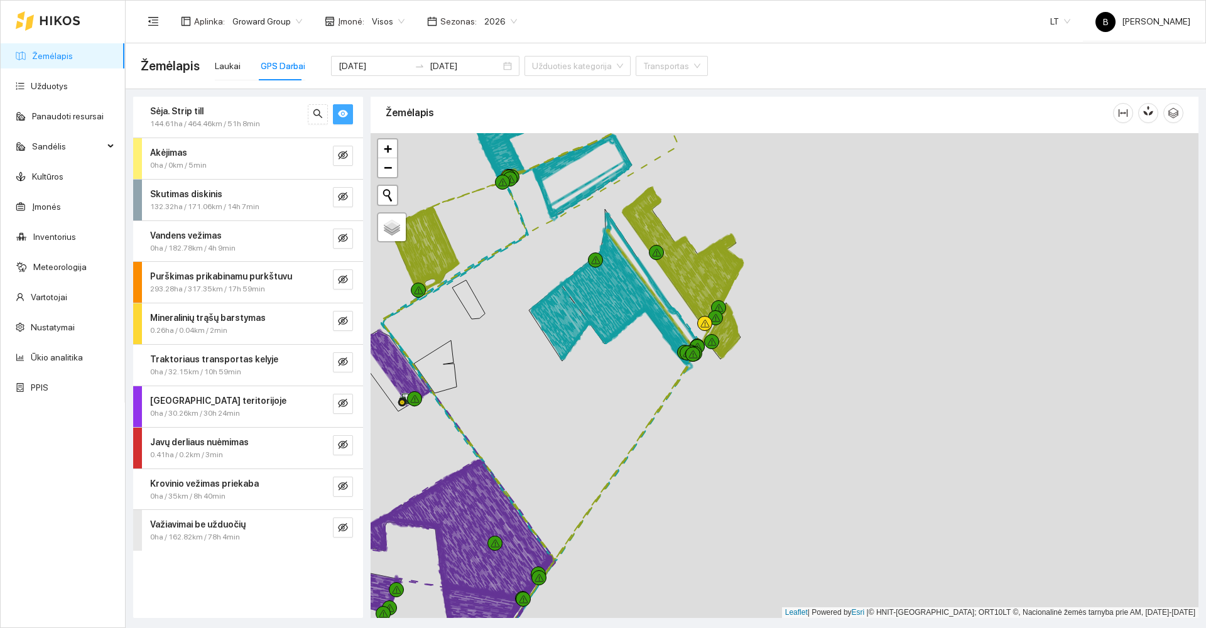
drag, startPoint x: 836, startPoint y: 369, endPoint x: 901, endPoint y: 303, distance: 93.3
click at [903, 302] on div at bounding box center [785, 375] width 828 height 485
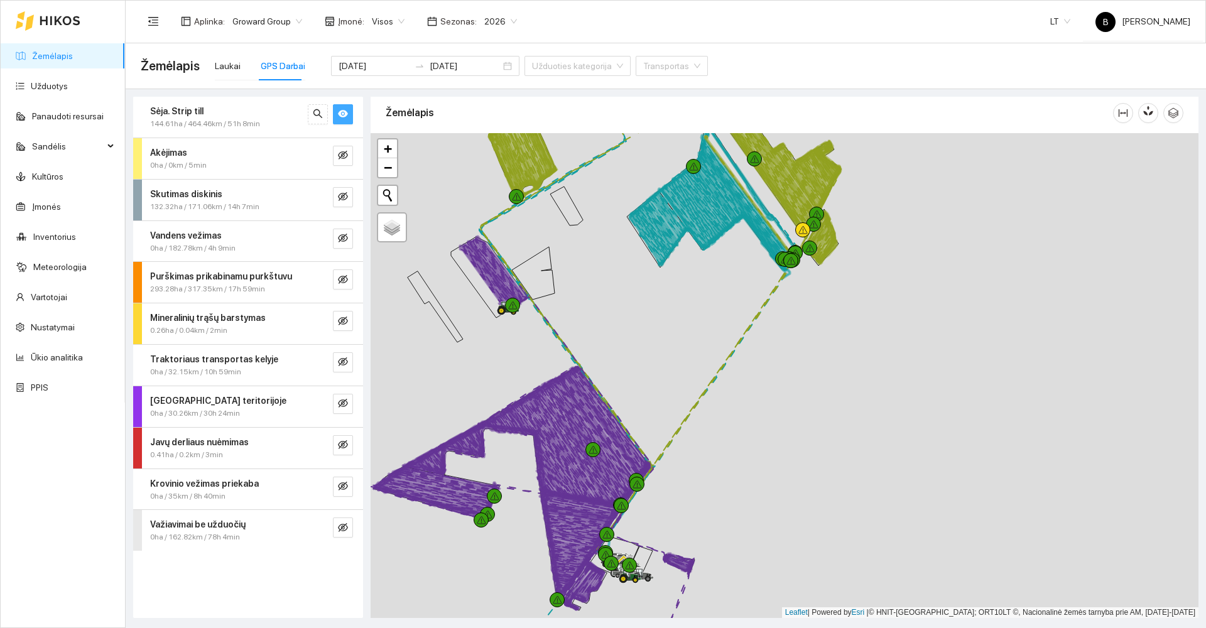
drag, startPoint x: 657, startPoint y: 359, endPoint x: 742, endPoint y: 310, distance: 98.5
click at [744, 310] on div at bounding box center [785, 375] width 828 height 485
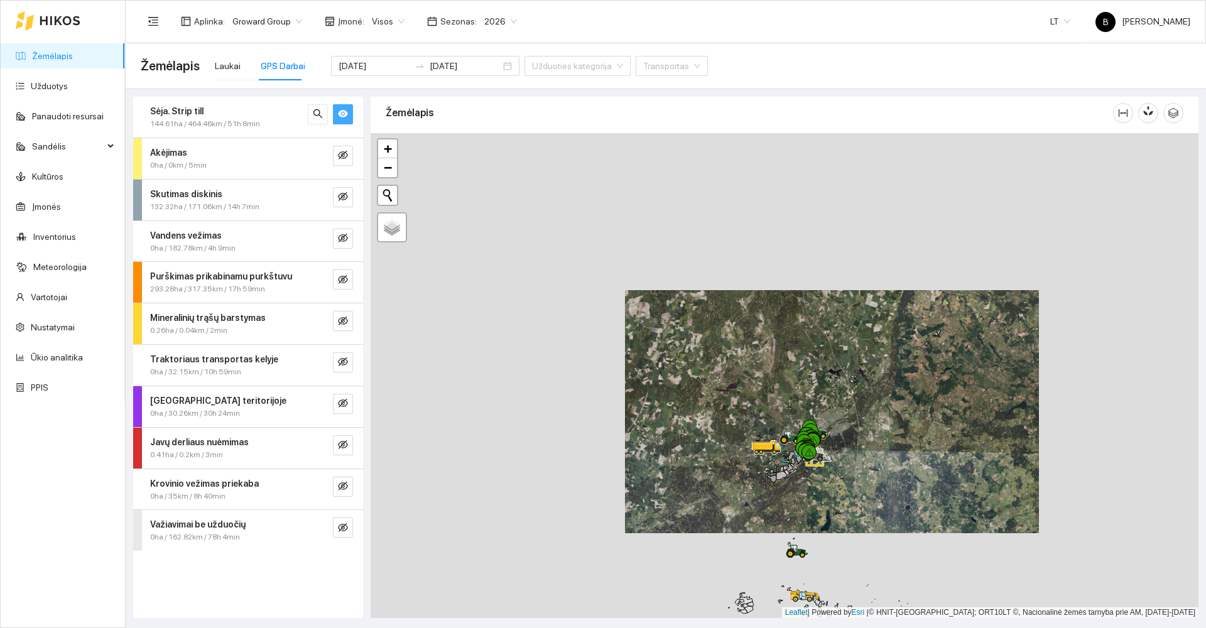
drag, startPoint x: 847, startPoint y: 489, endPoint x: 880, endPoint y: 405, distance: 90.3
click at [880, 405] on div at bounding box center [785, 375] width 828 height 485
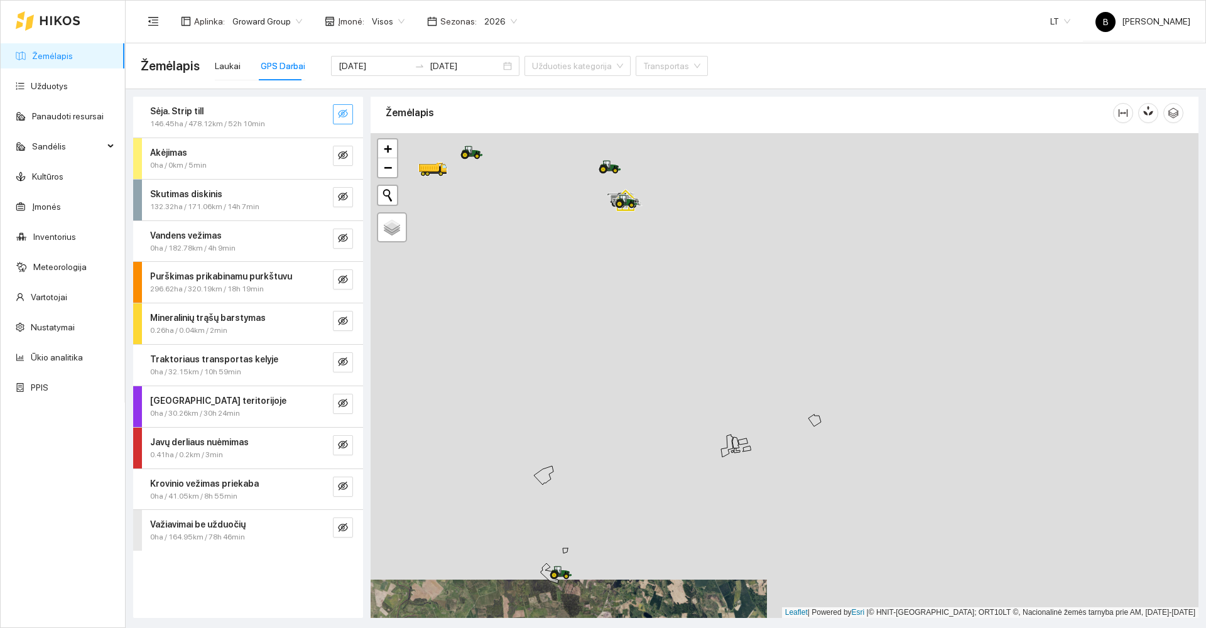
drag, startPoint x: 669, startPoint y: 461, endPoint x: 587, endPoint y: 646, distance: 202.2
click at [587, 628] on html "Žemėlapis Užduotys Panaudoti resursai Sandėlis Kultūros Įmonės Inventorius Mete…" at bounding box center [603, 314] width 1206 height 628
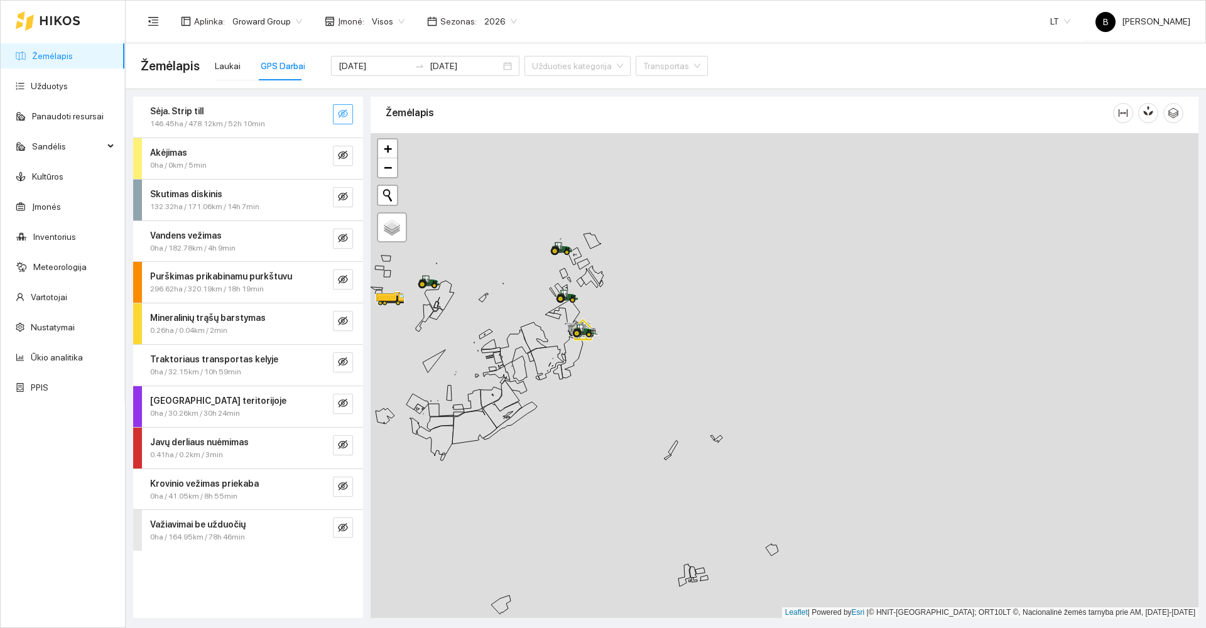
drag, startPoint x: 533, startPoint y: 541, endPoint x: 532, endPoint y: 589, distance: 47.8
click at [533, 593] on div at bounding box center [785, 375] width 828 height 485
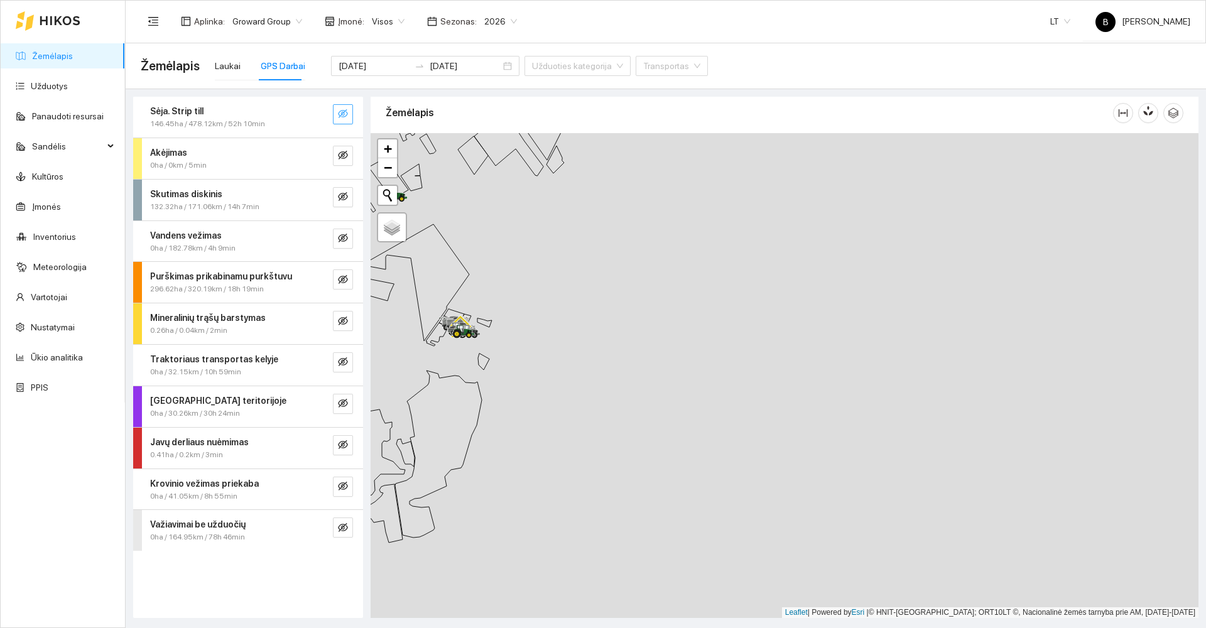
drag, startPoint x: 499, startPoint y: 252, endPoint x: 635, endPoint y: 549, distance: 326.9
click at [640, 552] on div at bounding box center [785, 375] width 828 height 485
drag, startPoint x: 643, startPoint y: 344, endPoint x: 609, endPoint y: 555, distance: 214.4
click at [609, 555] on div at bounding box center [785, 375] width 828 height 485
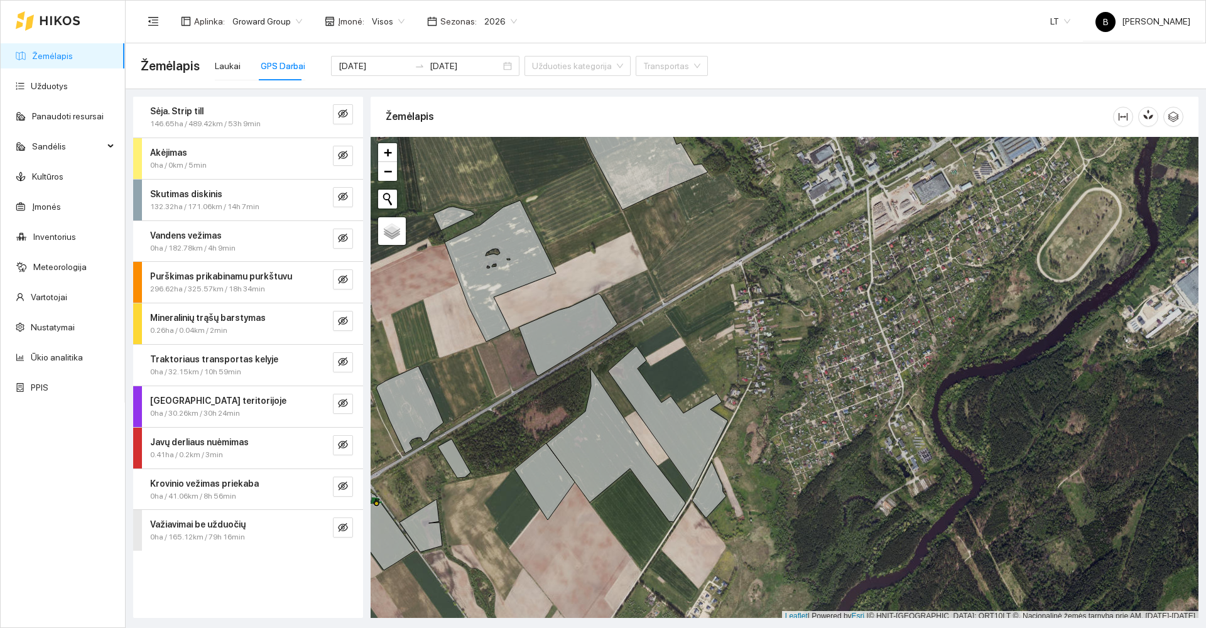
scroll to position [4, 0]
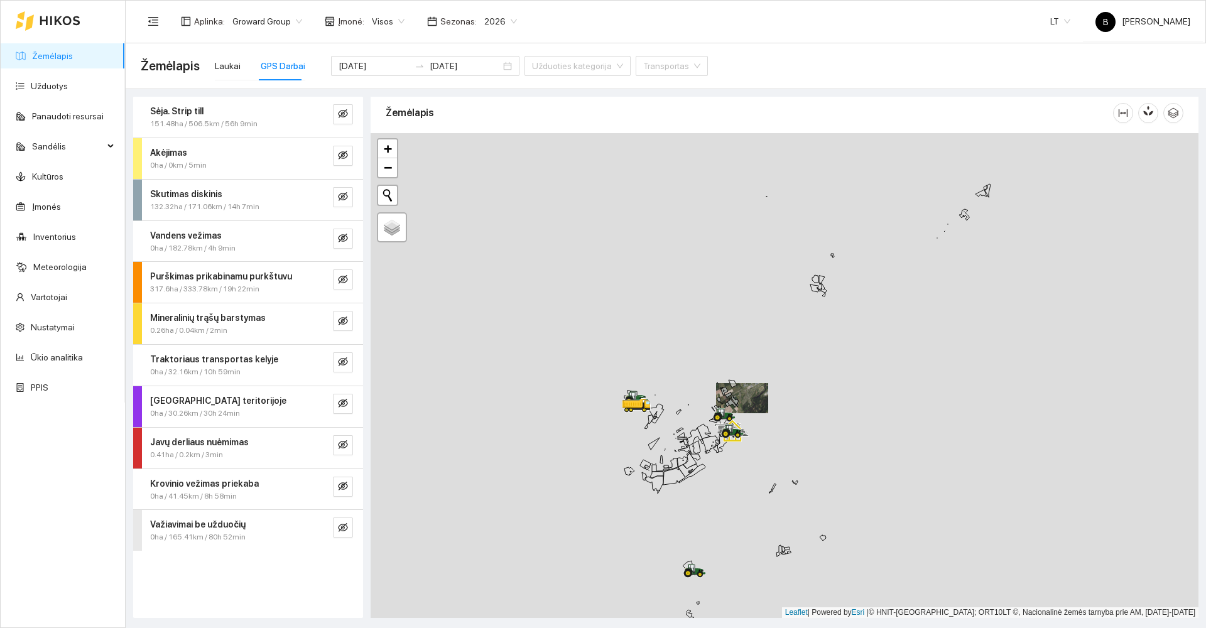
drag, startPoint x: 768, startPoint y: 438, endPoint x: 769, endPoint y: 420, distance: 17.7
click at [769, 421] on div at bounding box center [785, 375] width 828 height 485
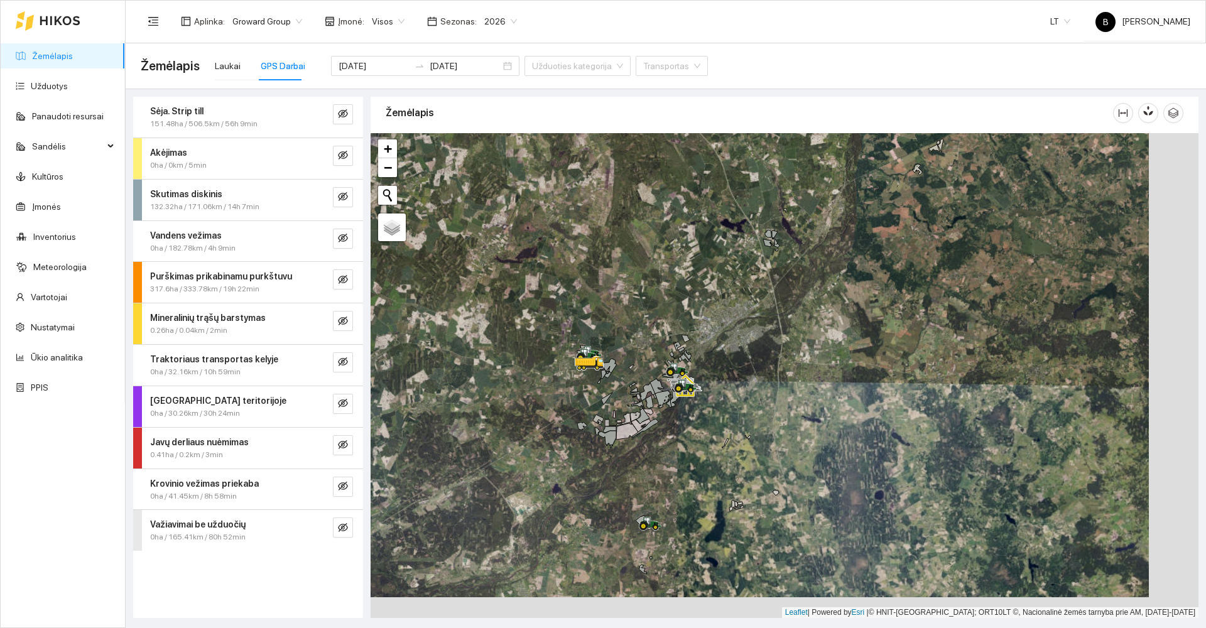
click at [647, 477] on div at bounding box center [785, 375] width 828 height 485
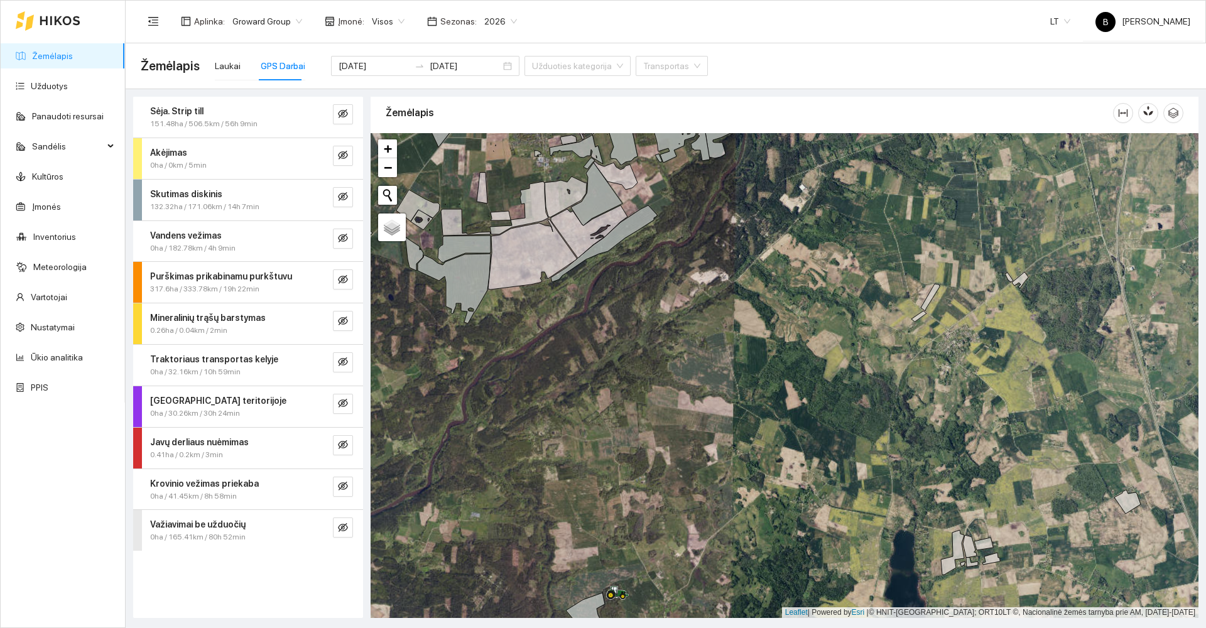
drag, startPoint x: 639, startPoint y: 481, endPoint x: 639, endPoint y: 393, distance: 88.6
click at [639, 396] on div at bounding box center [785, 375] width 828 height 485
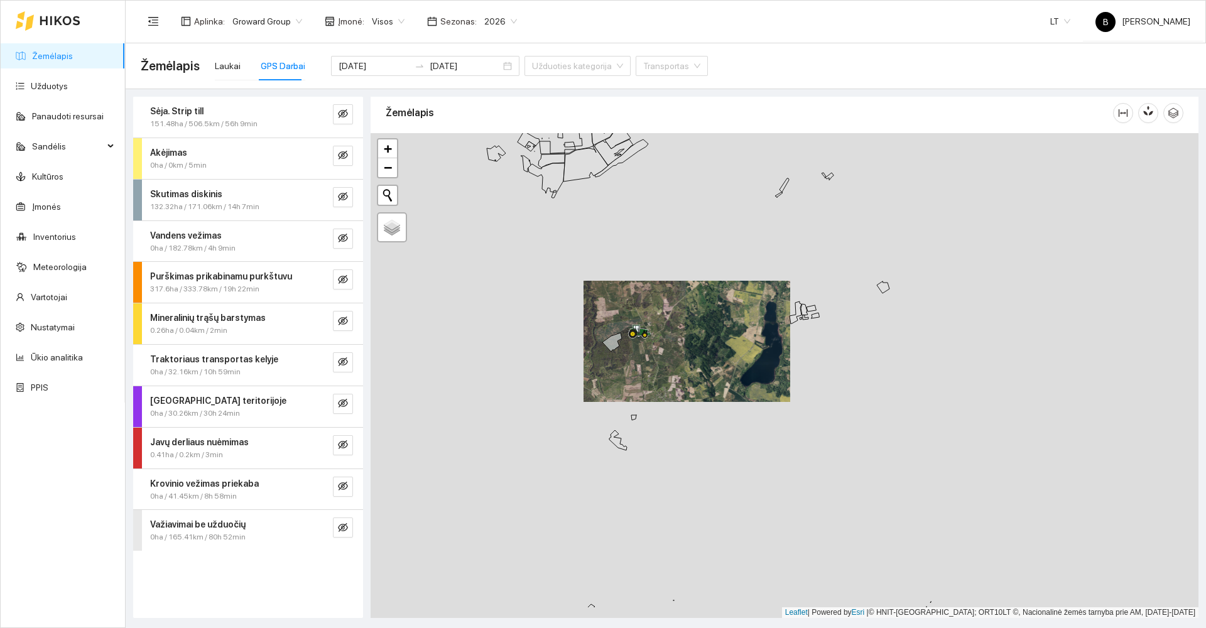
drag, startPoint x: 698, startPoint y: 352, endPoint x: 719, endPoint y: 305, distance: 51.2
click at [716, 310] on div at bounding box center [785, 375] width 828 height 485
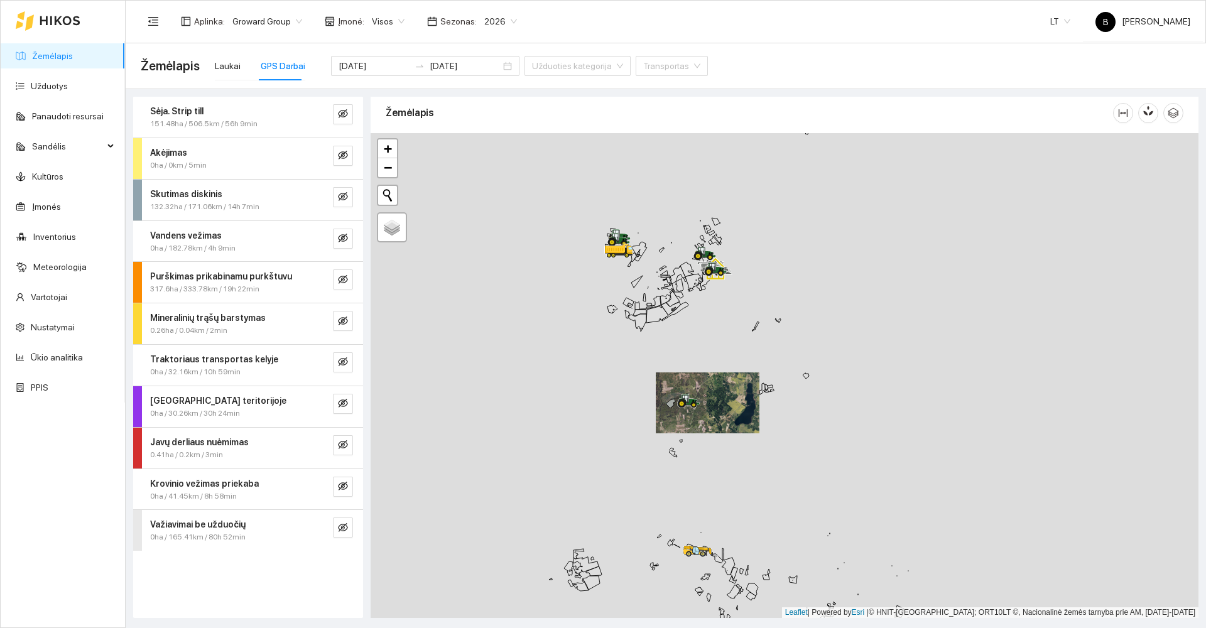
drag, startPoint x: 735, startPoint y: 501, endPoint x: 739, endPoint y: 470, distance: 31.7
click at [739, 470] on div at bounding box center [785, 375] width 828 height 485
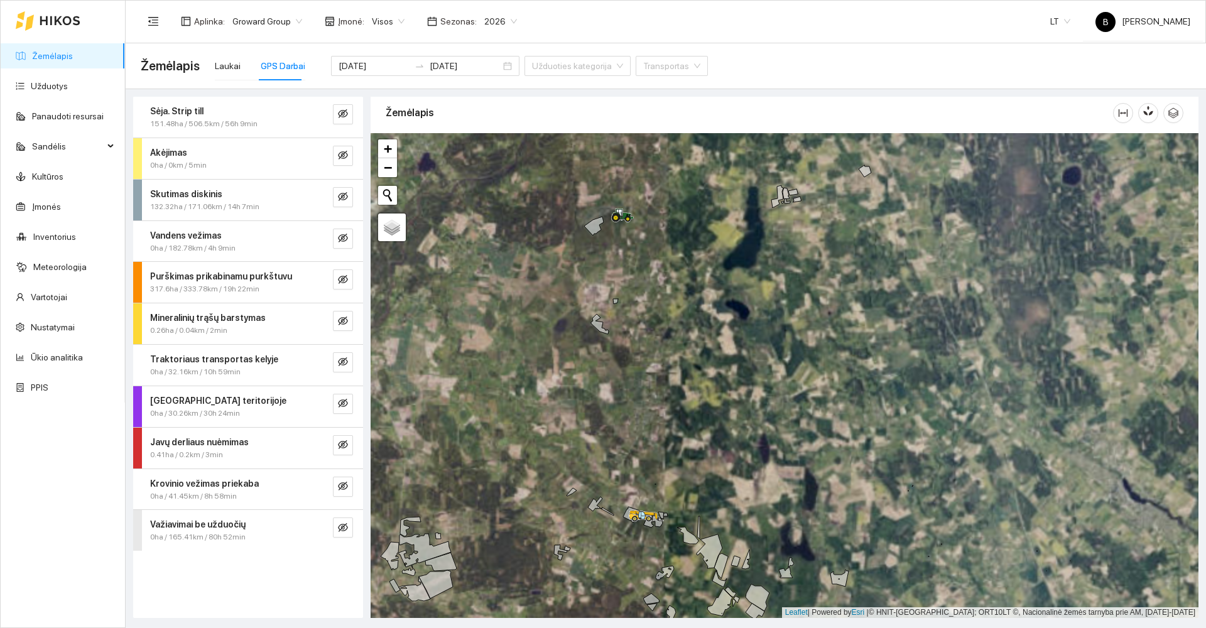
drag, startPoint x: 702, startPoint y: 482, endPoint x: 776, endPoint y: 411, distance: 102.2
click at [771, 413] on div at bounding box center [785, 375] width 828 height 485
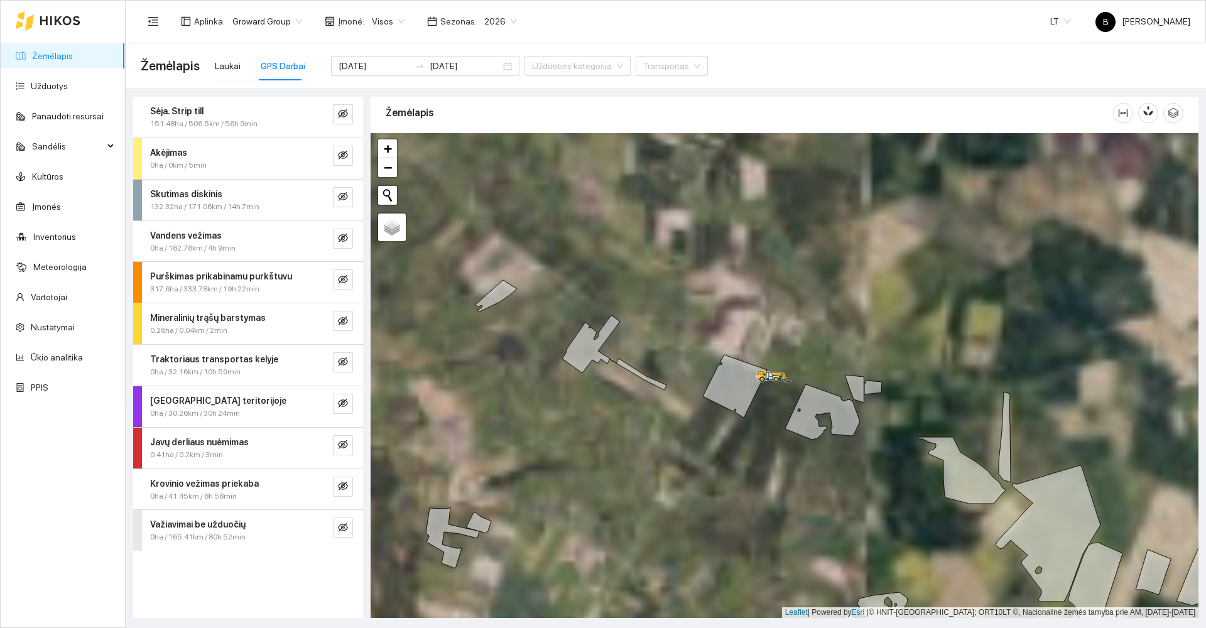
drag, startPoint x: 741, startPoint y: 416, endPoint x: 761, endPoint y: 470, distance: 58.0
click at [761, 470] on div at bounding box center [785, 375] width 828 height 485
